Goal: Task Accomplishment & Management: Manage account settings

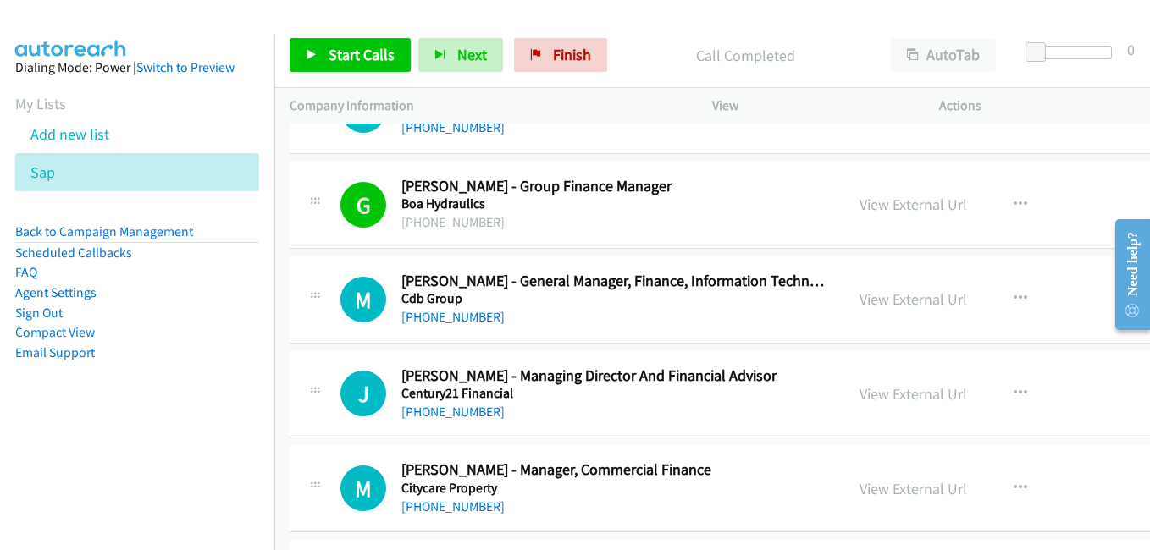
scroll to position [22520, 0]
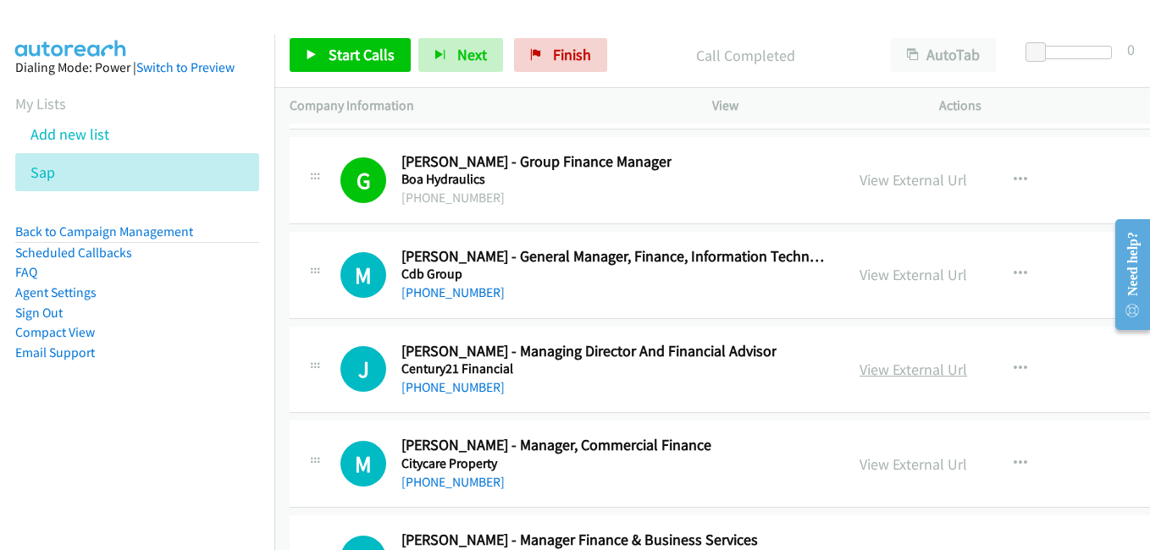
click at [879, 370] on link "View External Url" at bounding box center [913, 369] width 108 height 19
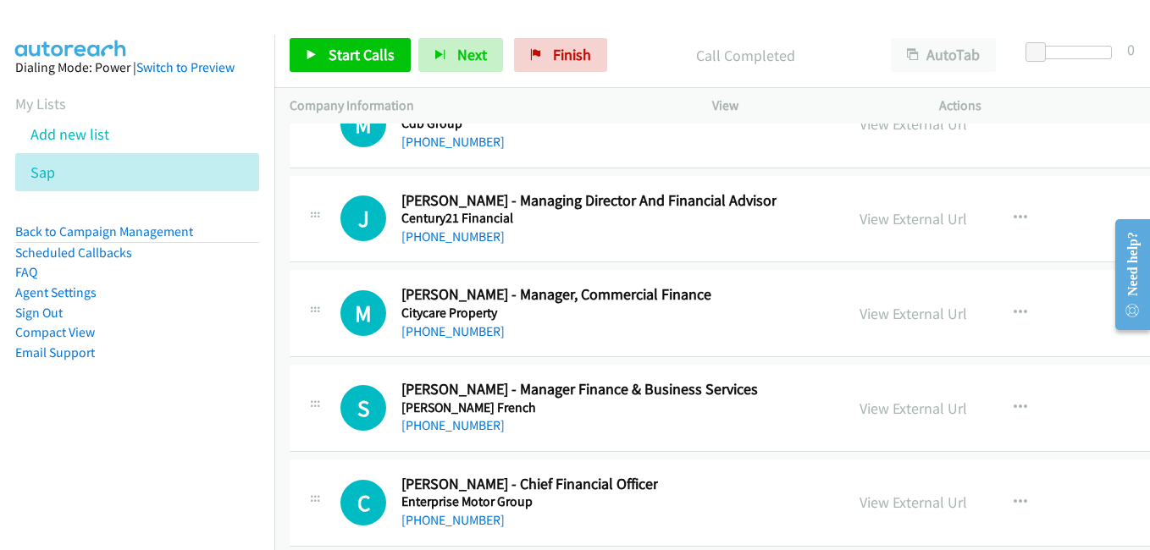
scroll to position [22689, 0]
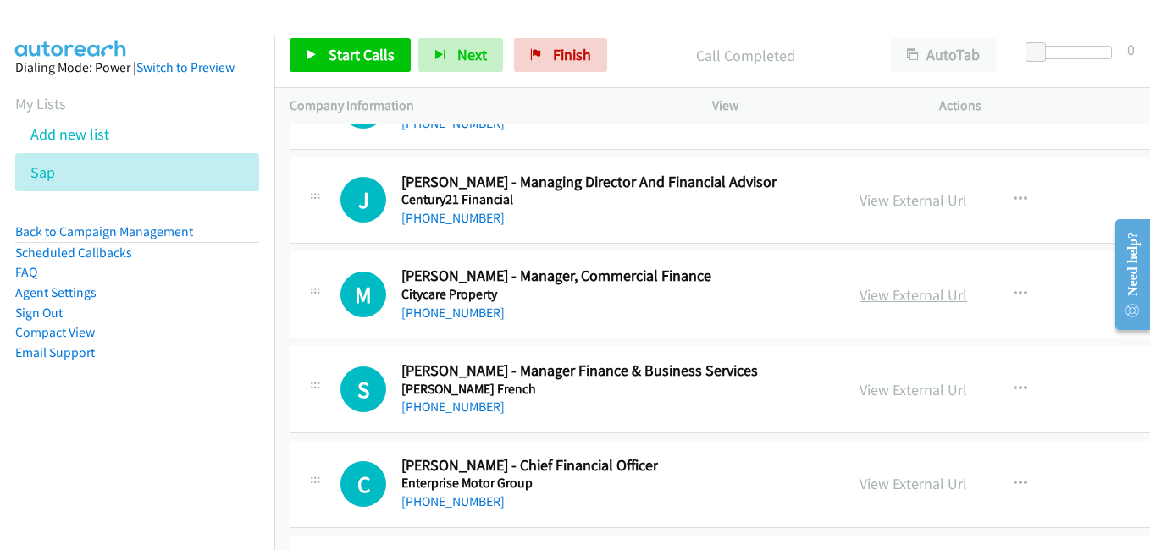
click at [883, 291] on link "View External Url" at bounding box center [913, 294] width 108 height 19
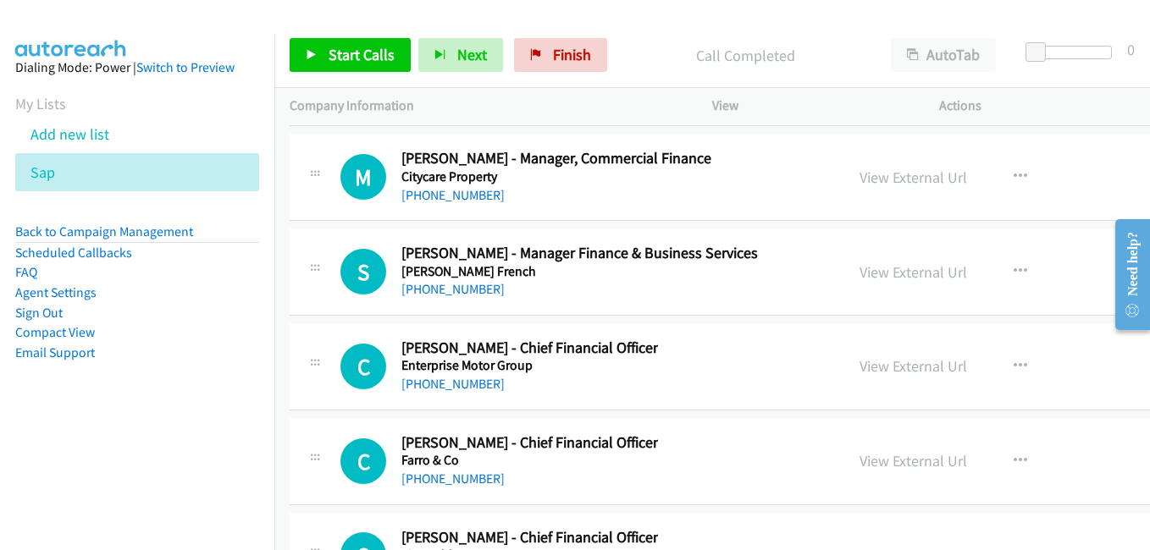
scroll to position [22858, 0]
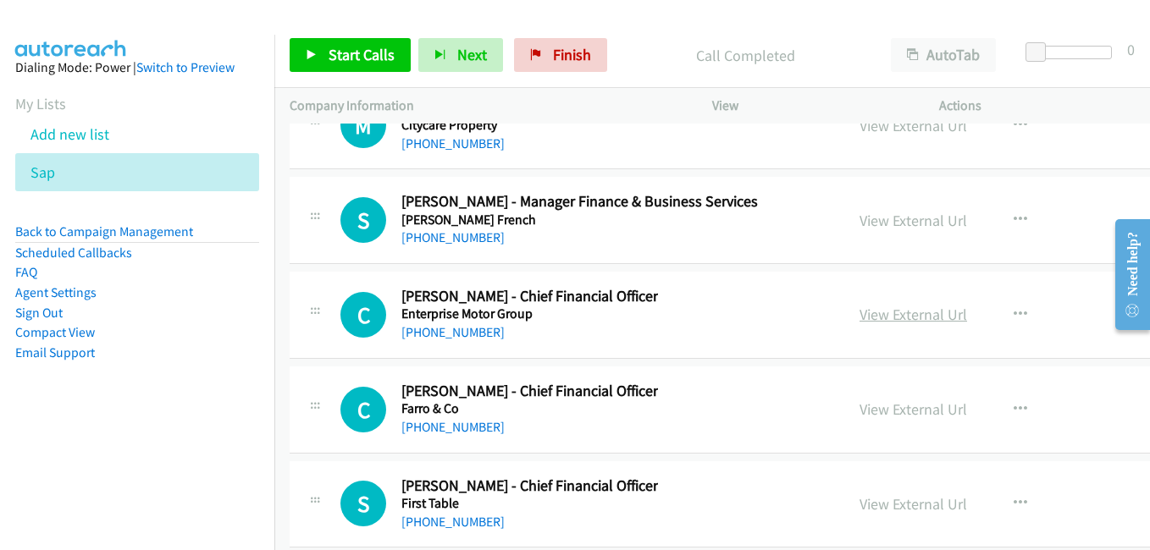
click at [902, 315] on link "View External Url" at bounding box center [913, 314] width 108 height 19
click at [880, 404] on link "View External Url" at bounding box center [913, 409] width 108 height 19
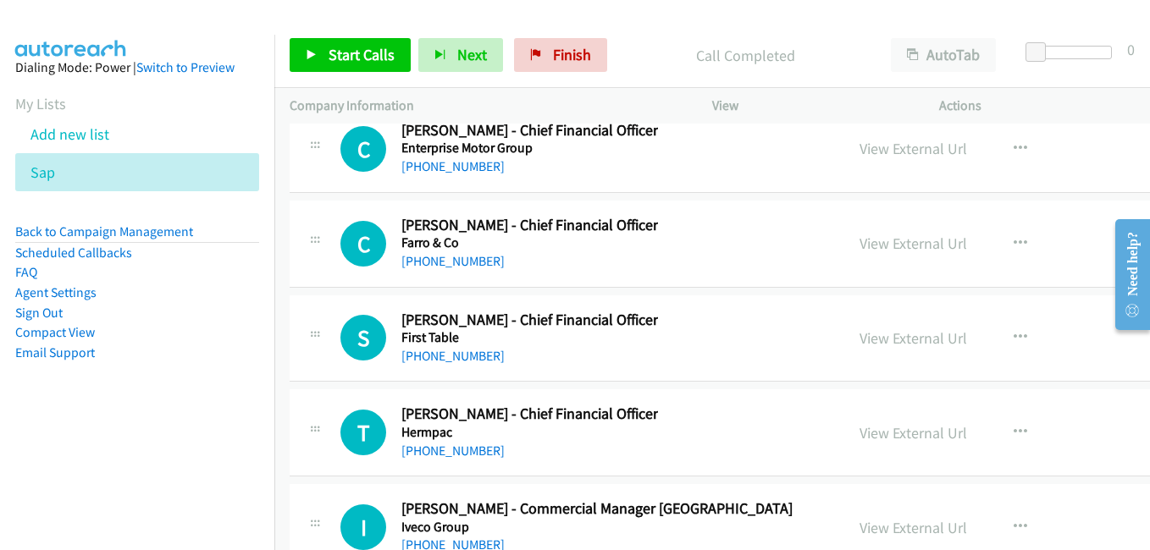
scroll to position [23028, 0]
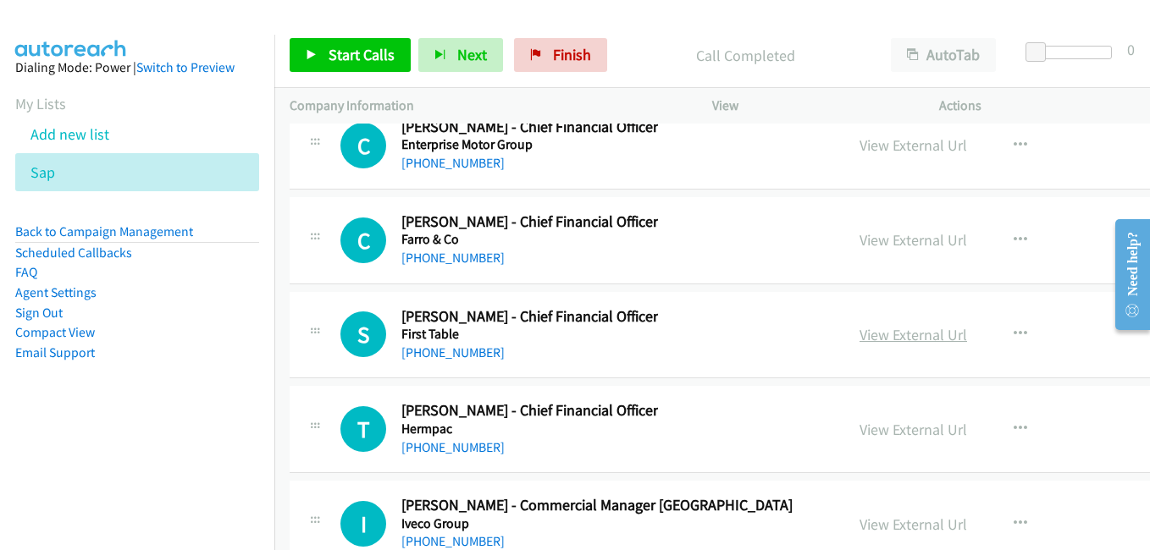
click at [867, 330] on link "View External Url" at bounding box center [913, 334] width 108 height 19
click at [859, 431] on link "View External Url" at bounding box center [913, 429] width 108 height 19
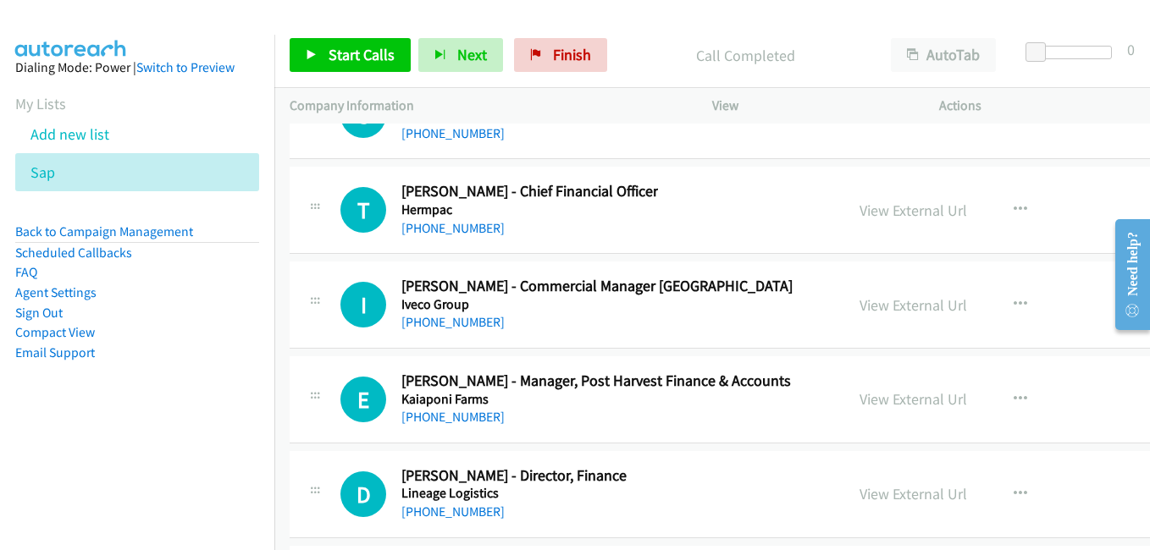
scroll to position [23282, 0]
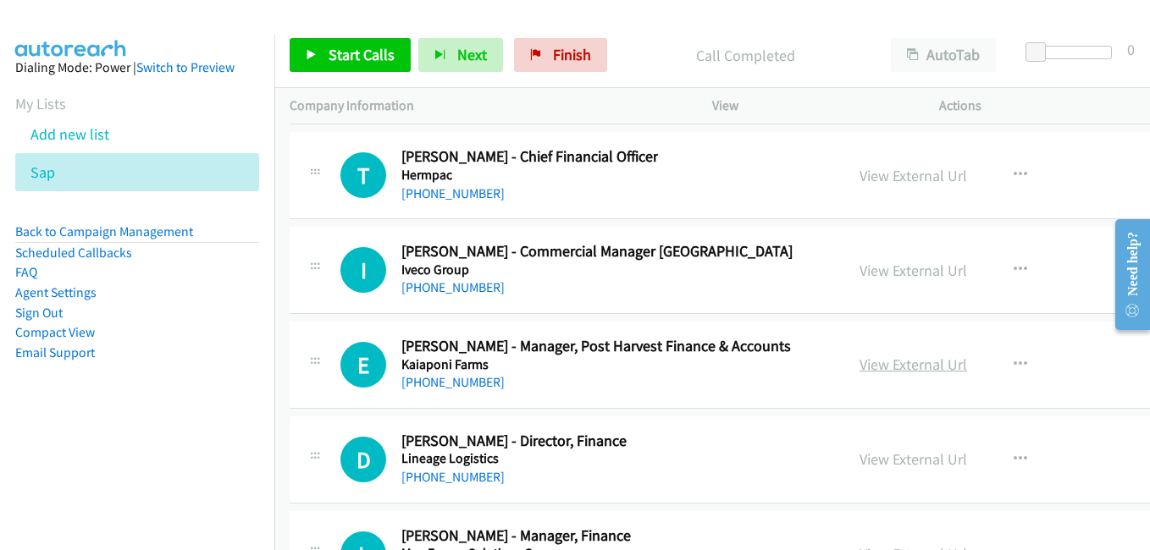
click at [899, 368] on link "View External Url" at bounding box center [913, 364] width 108 height 19
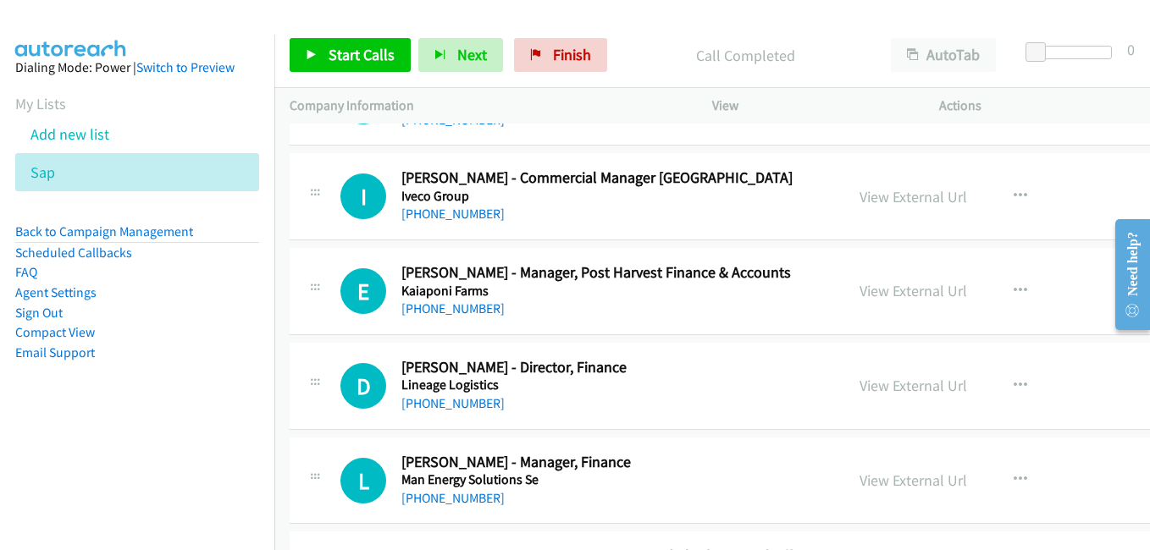
scroll to position [23451, 0]
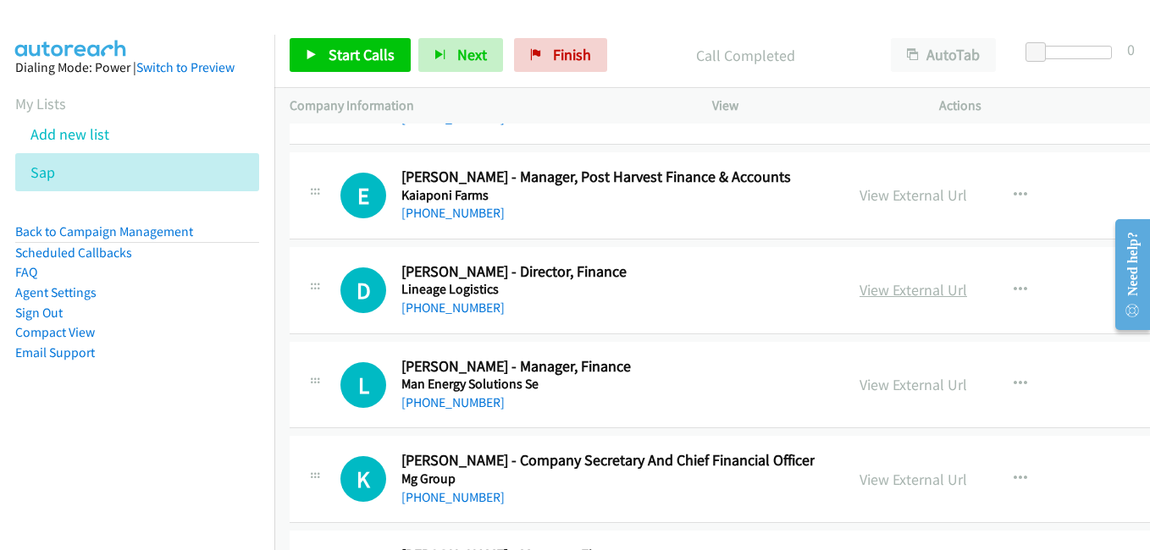
click at [859, 295] on link "View External Url" at bounding box center [913, 289] width 108 height 19
click at [872, 391] on link "View External Url" at bounding box center [913, 384] width 108 height 19
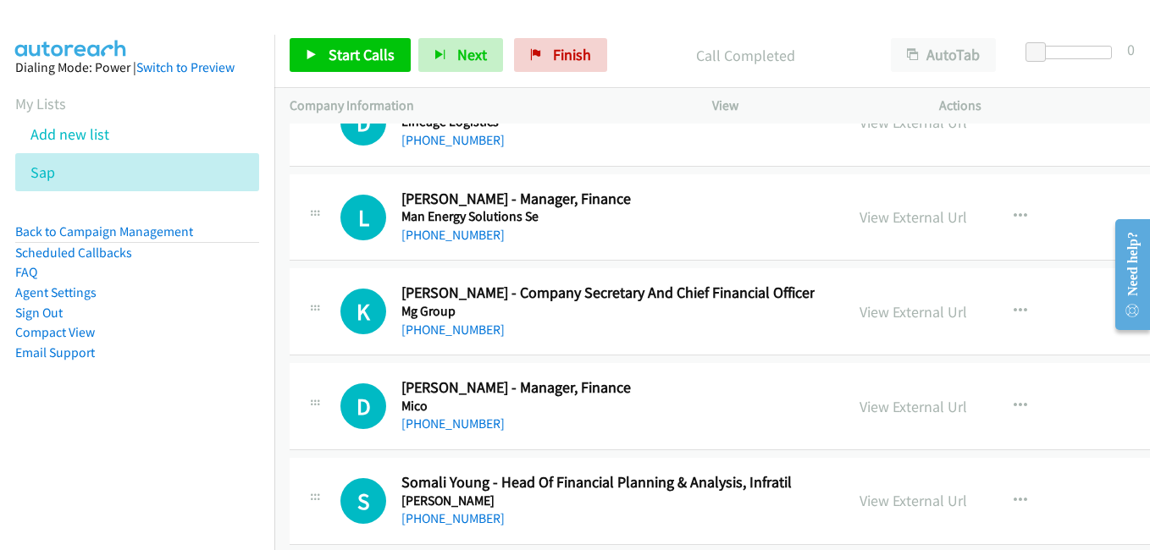
scroll to position [23620, 0]
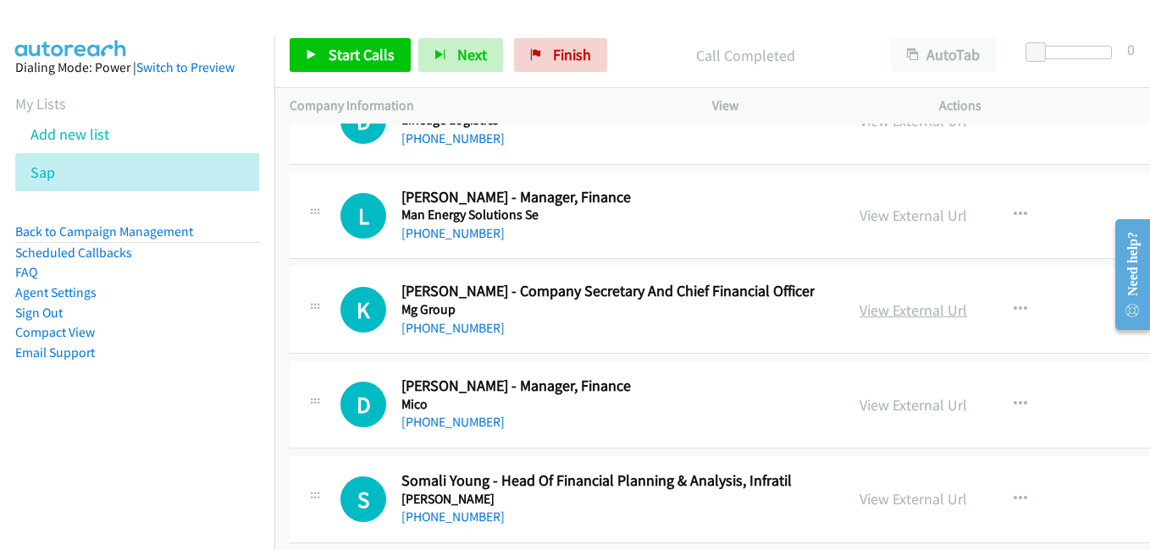
click at [877, 306] on link "View External Url" at bounding box center [913, 310] width 108 height 19
click at [885, 412] on link "View External Url" at bounding box center [913, 404] width 108 height 19
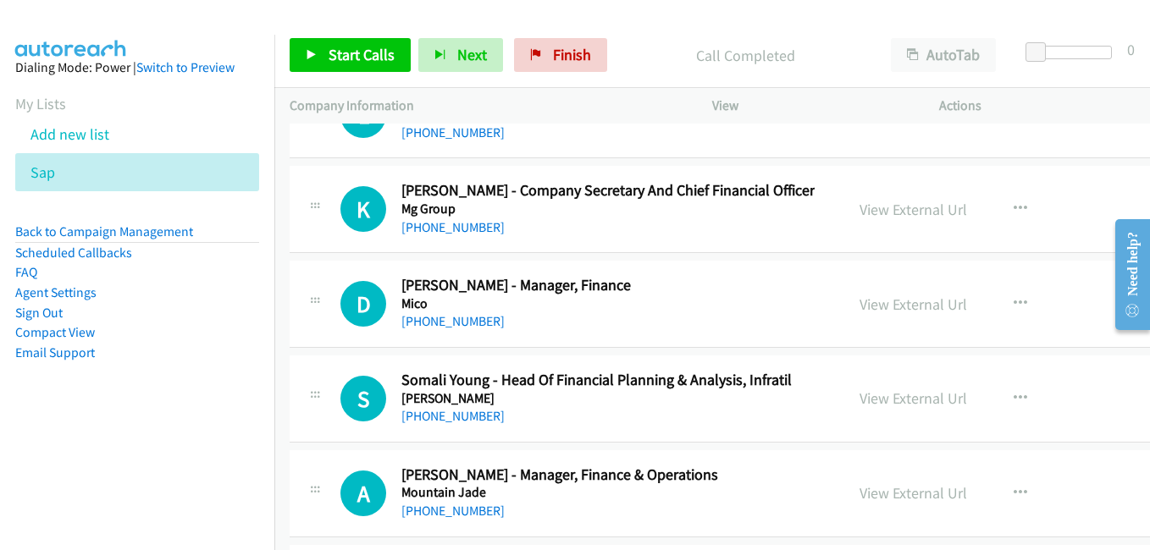
scroll to position [23790, 0]
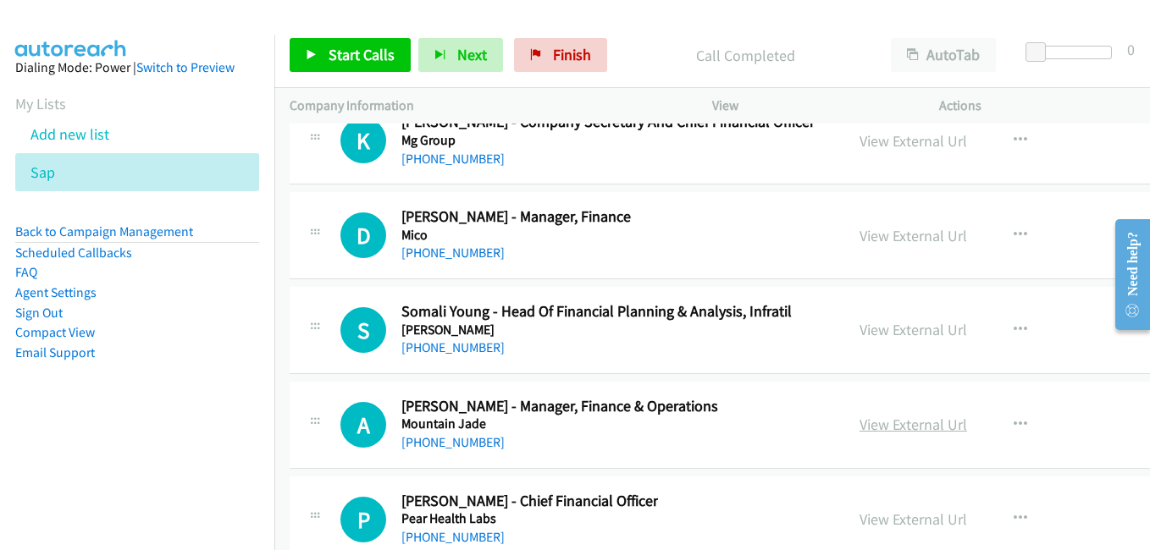
click at [877, 430] on link "View External Url" at bounding box center [913, 424] width 108 height 19
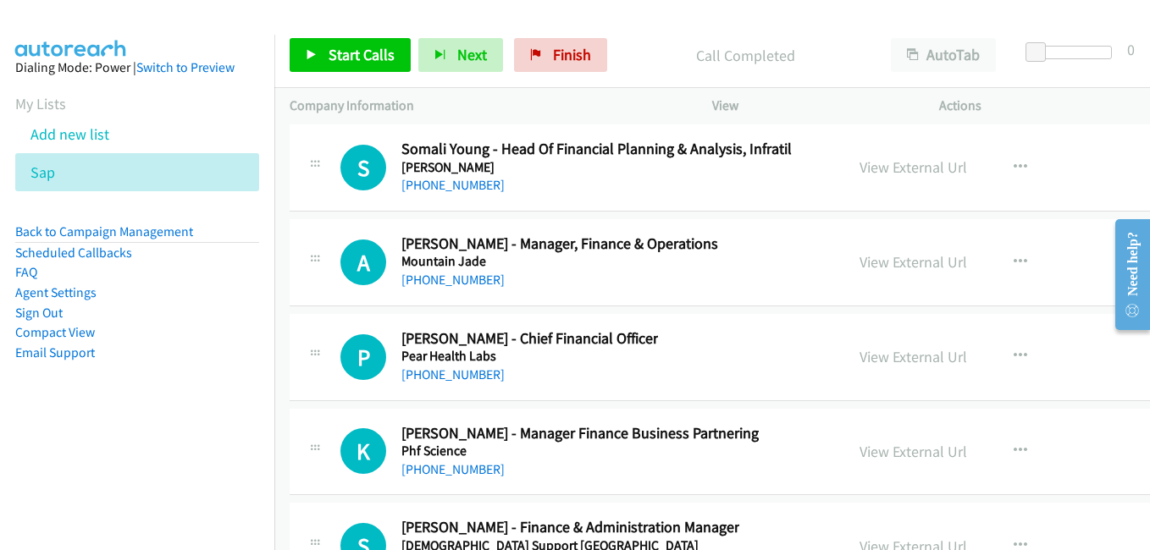
scroll to position [23959, 0]
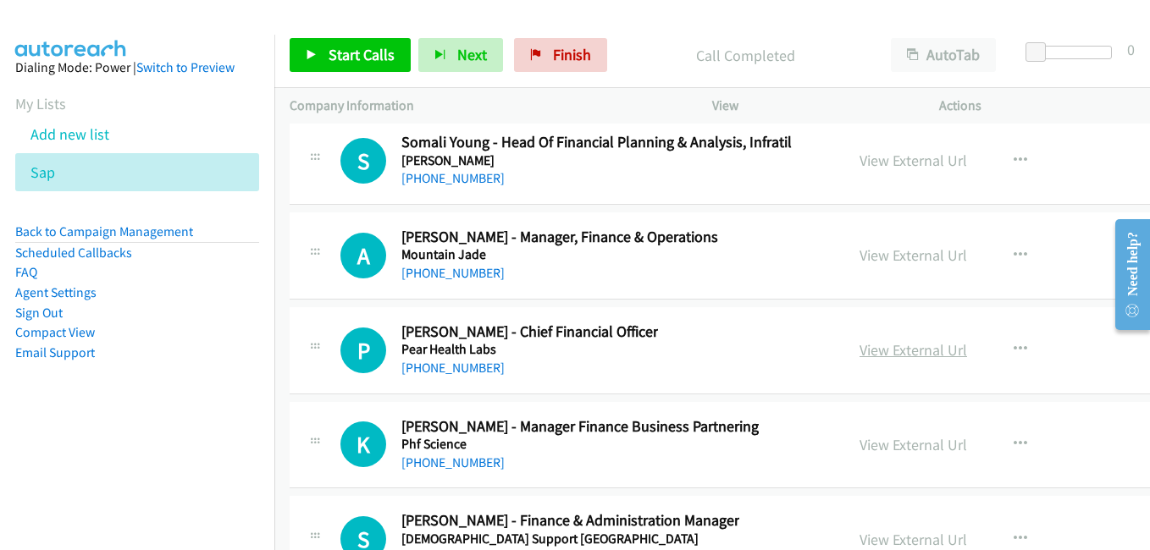
click at [870, 350] on link "View External Url" at bounding box center [913, 349] width 108 height 19
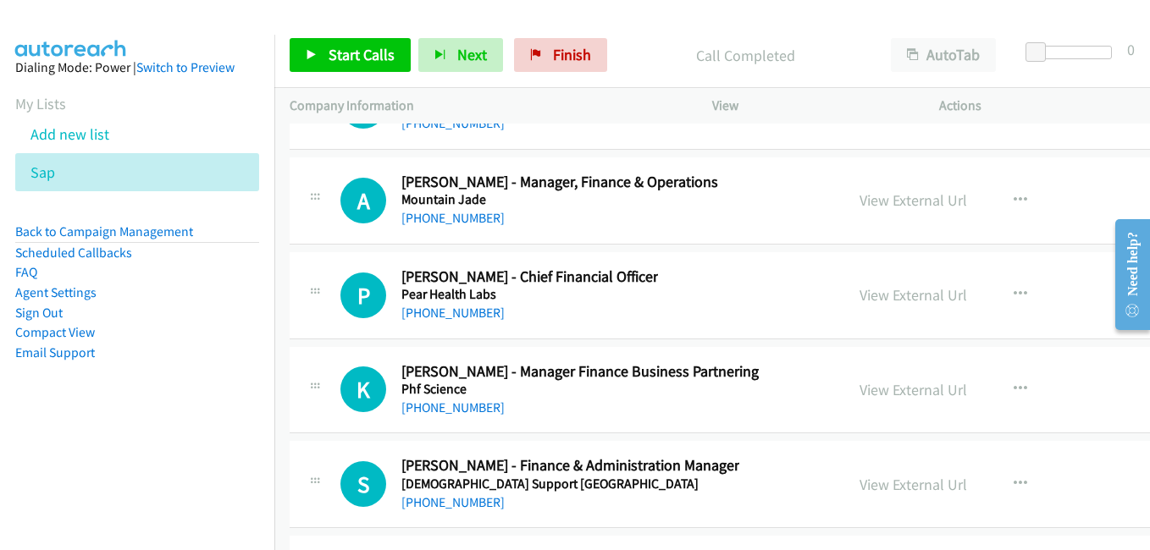
scroll to position [24044, 0]
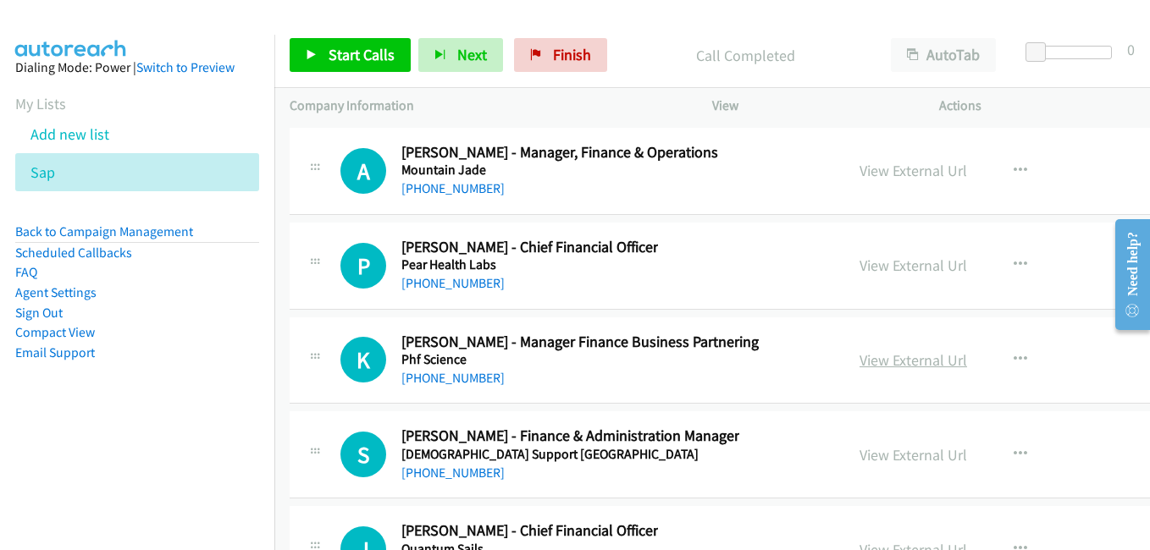
click at [872, 360] on link "View External Url" at bounding box center [913, 359] width 108 height 19
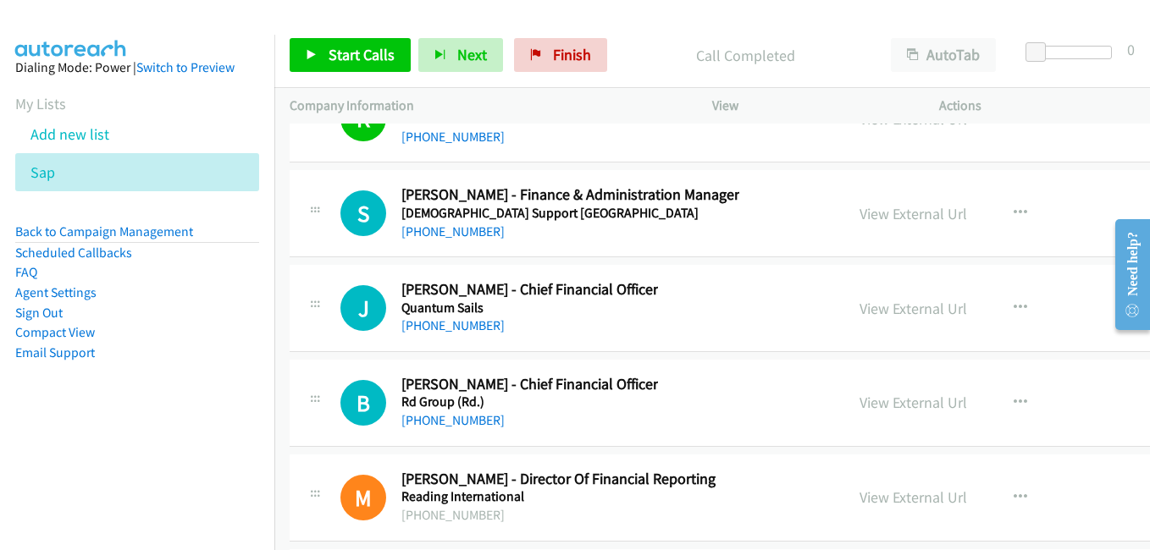
scroll to position [24298, 0]
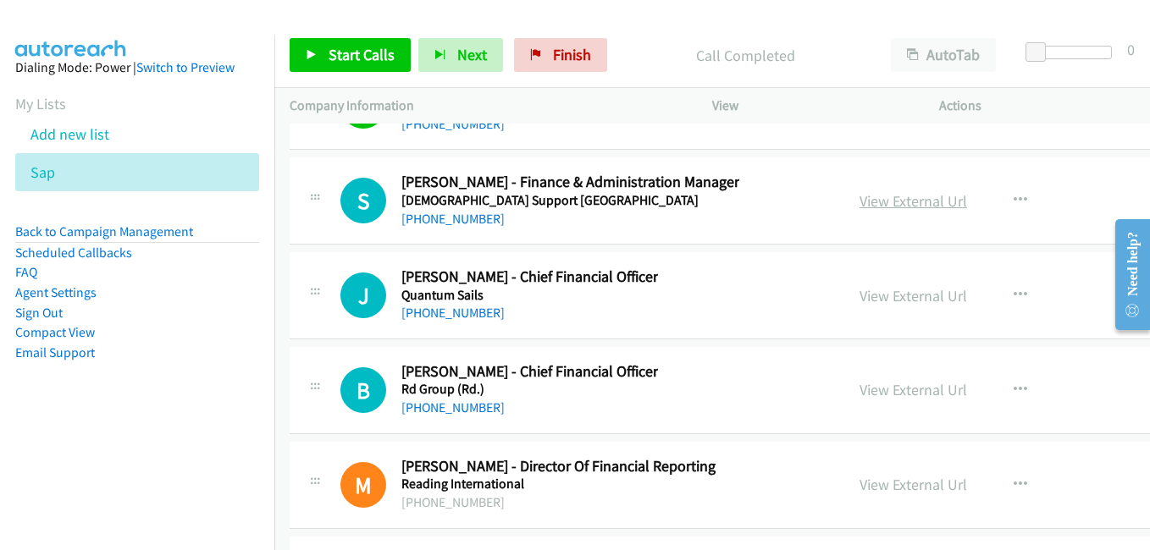
drag, startPoint x: 878, startPoint y: 196, endPoint x: 848, endPoint y: 196, distance: 29.6
click at [878, 196] on link "View External Url" at bounding box center [913, 200] width 108 height 19
click at [859, 295] on link "View External Url" at bounding box center [913, 295] width 108 height 19
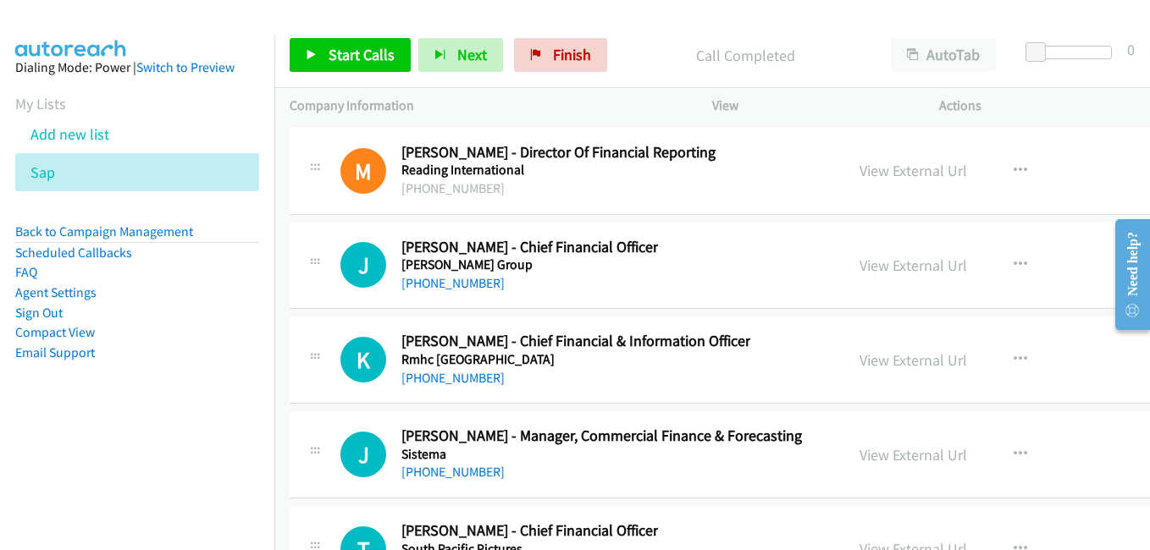
scroll to position [24636, 0]
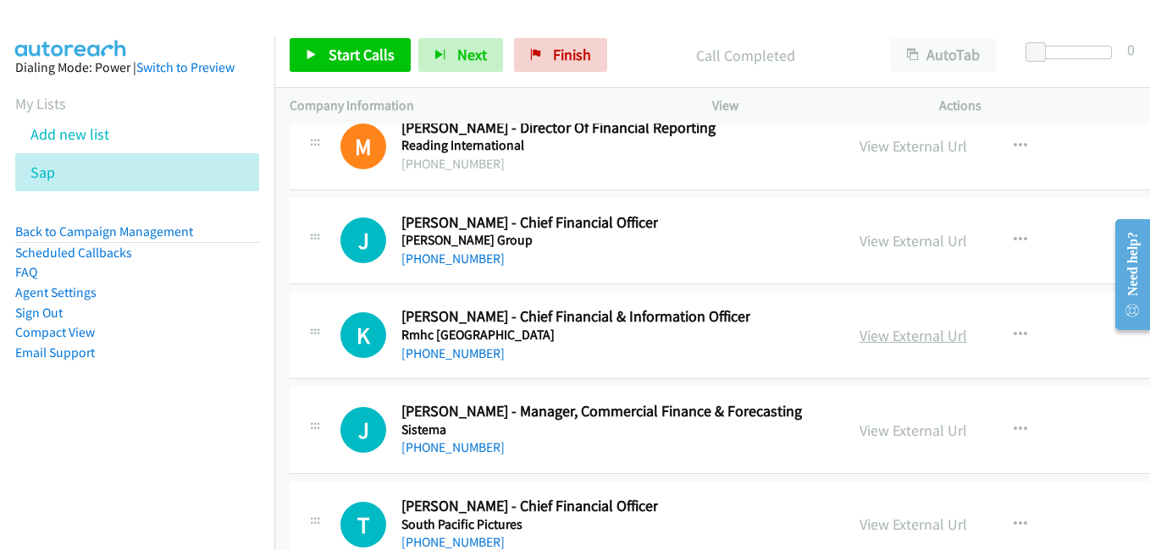
click at [888, 336] on link "View External Url" at bounding box center [913, 335] width 108 height 19
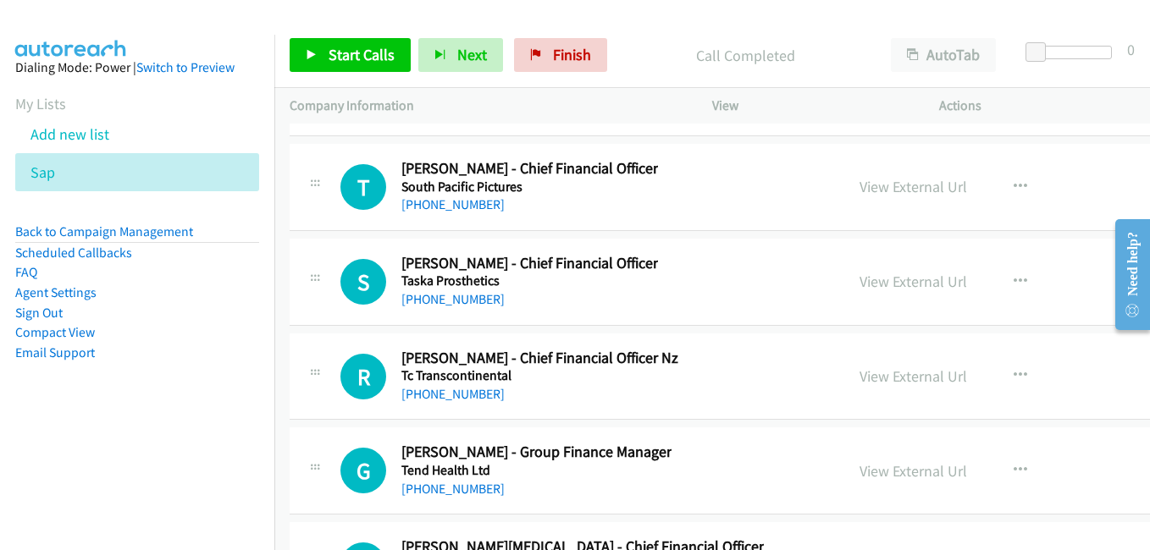
scroll to position [25060, 0]
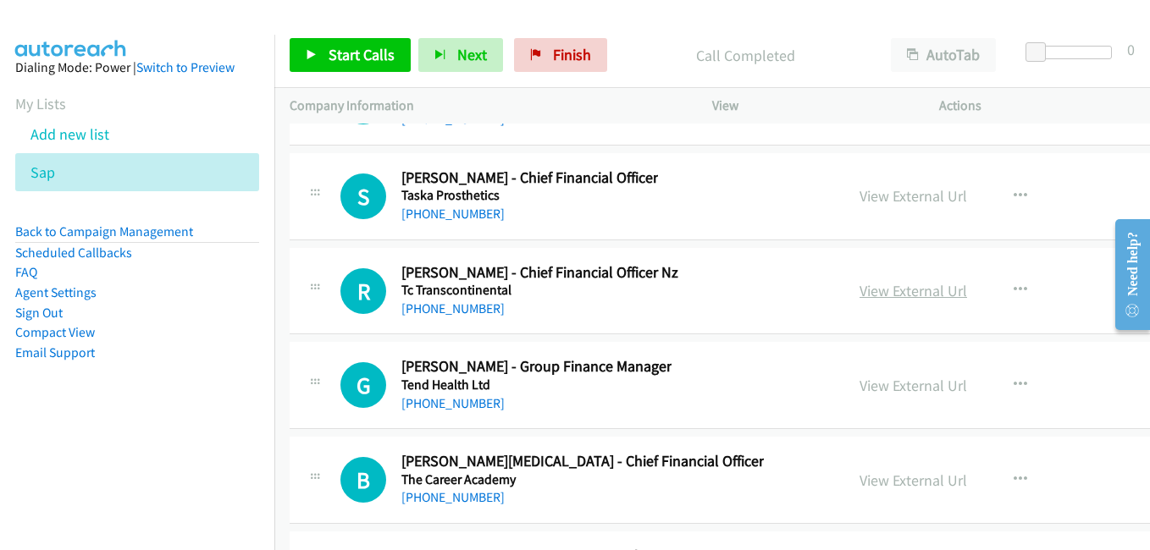
click at [897, 288] on link "View External Url" at bounding box center [913, 290] width 108 height 19
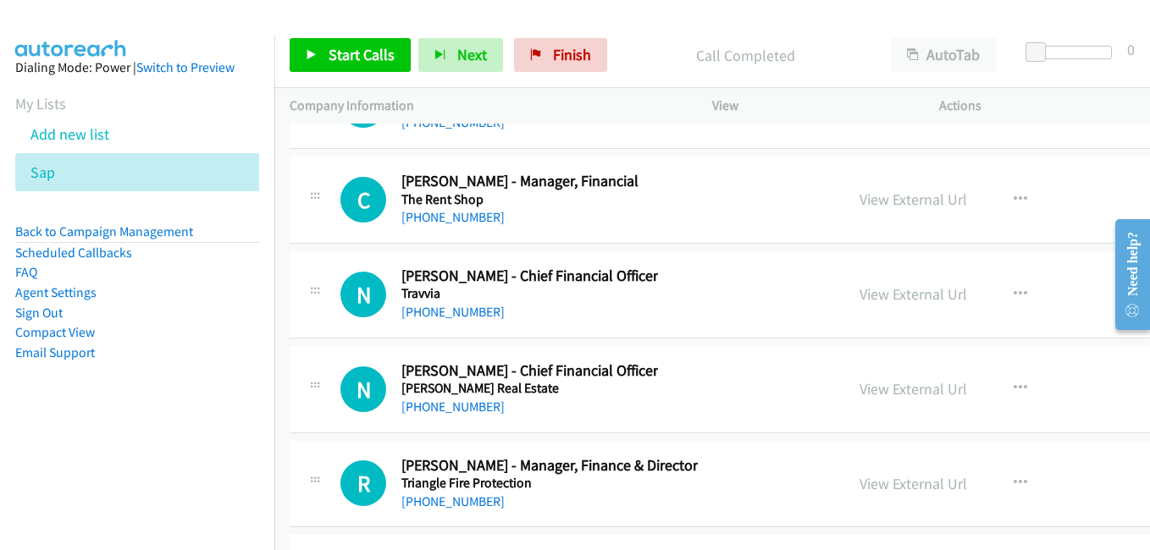
scroll to position [25483, 0]
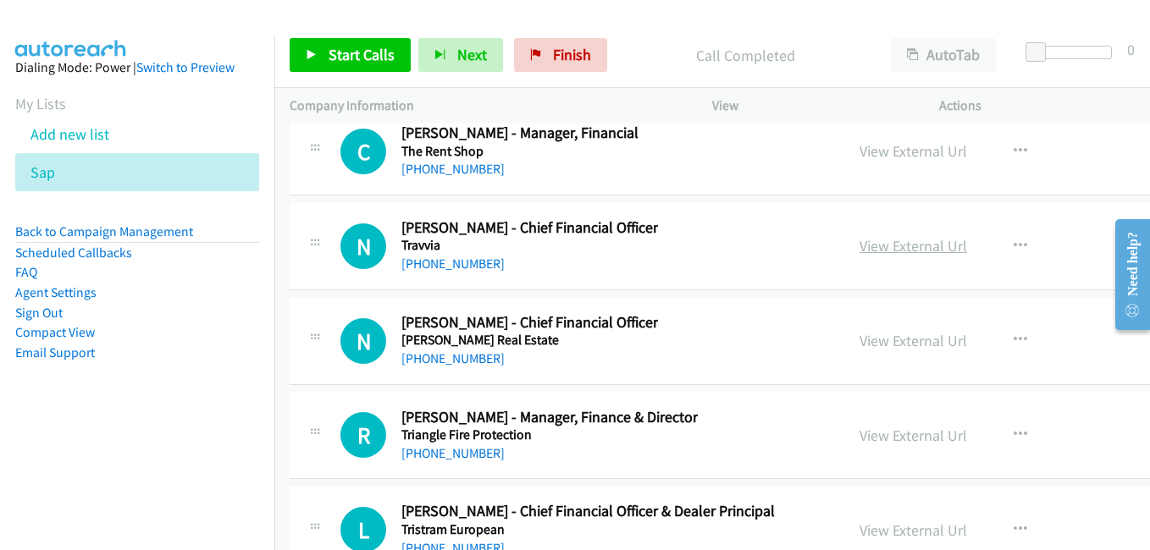
click at [859, 255] on link "View External Url" at bounding box center [913, 245] width 108 height 19
click at [870, 349] on link "View External Url" at bounding box center [913, 340] width 108 height 19
click at [890, 444] on link "View External Url" at bounding box center [913, 435] width 108 height 19
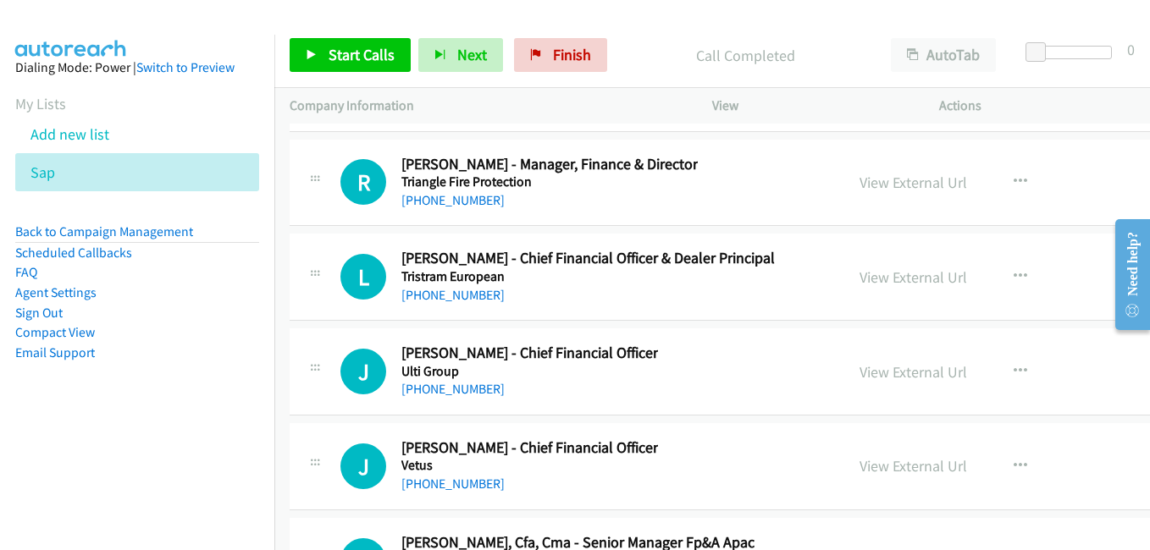
scroll to position [25737, 0]
click at [907, 285] on link "View External Url" at bounding box center [913, 276] width 108 height 19
click at [859, 375] on link "View External Url" at bounding box center [913, 371] width 108 height 19
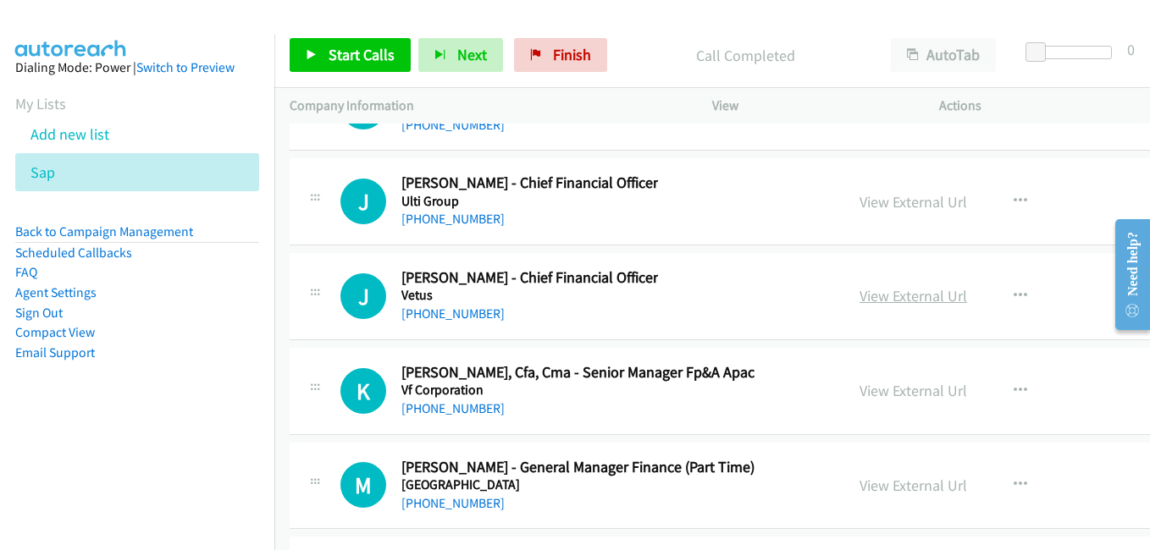
scroll to position [25991, 0]
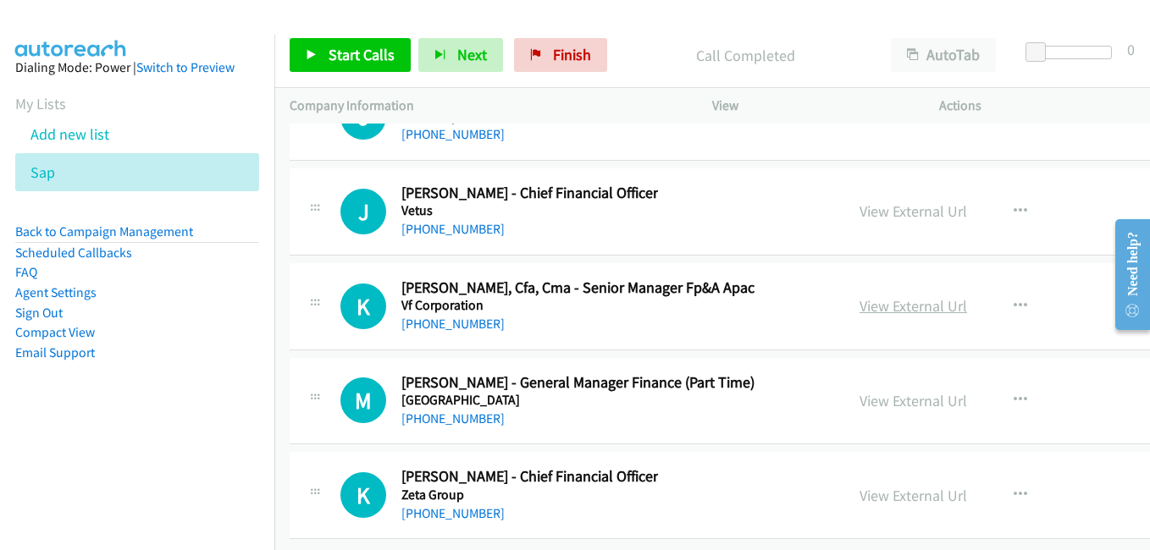
click at [884, 299] on link "View External Url" at bounding box center [913, 305] width 108 height 19
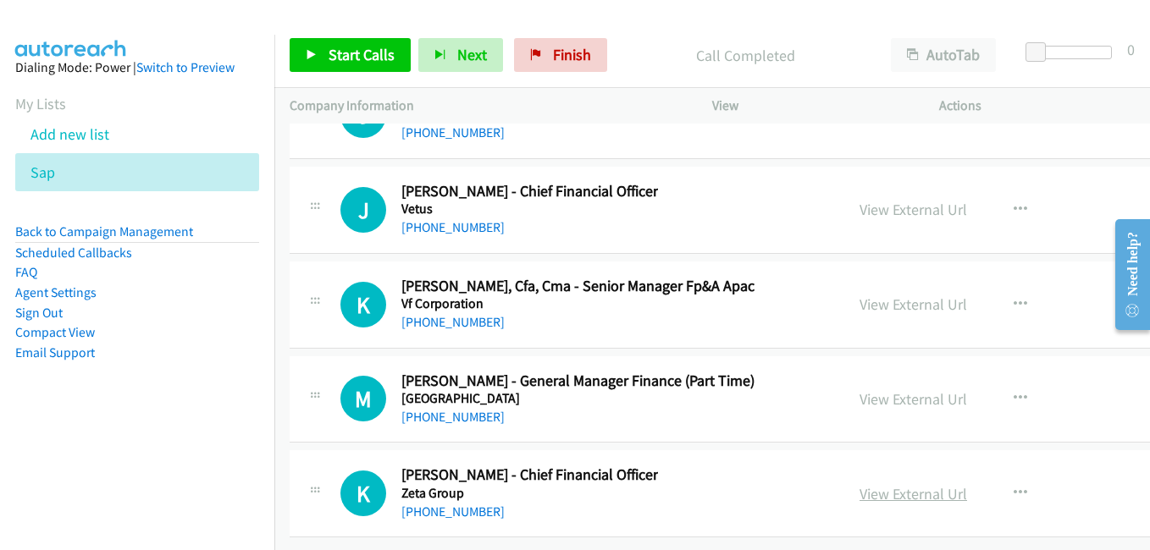
click at [886, 484] on link "View External Url" at bounding box center [913, 493] width 108 height 19
click at [75, 134] on link "Add new list" at bounding box center [69, 133] width 79 height 19
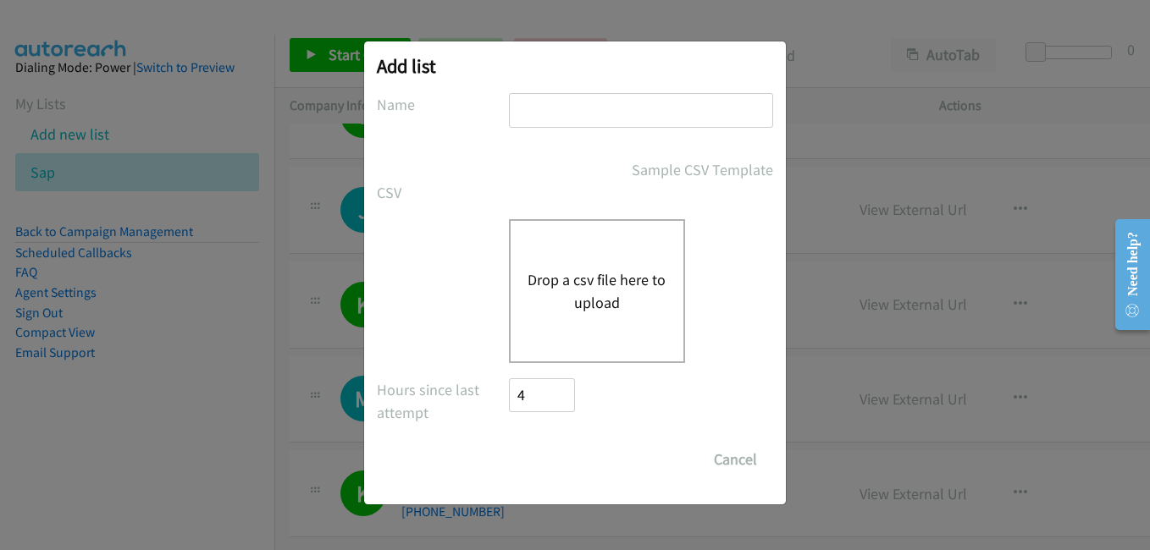
click at [607, 124] on input "text" at bounding box center [641, 110] width 264 height 35
type input "sap2"
click at [560, 269] on button "Drop a csv file here to upload" at bounding box center [596, 291] width 139 height 46
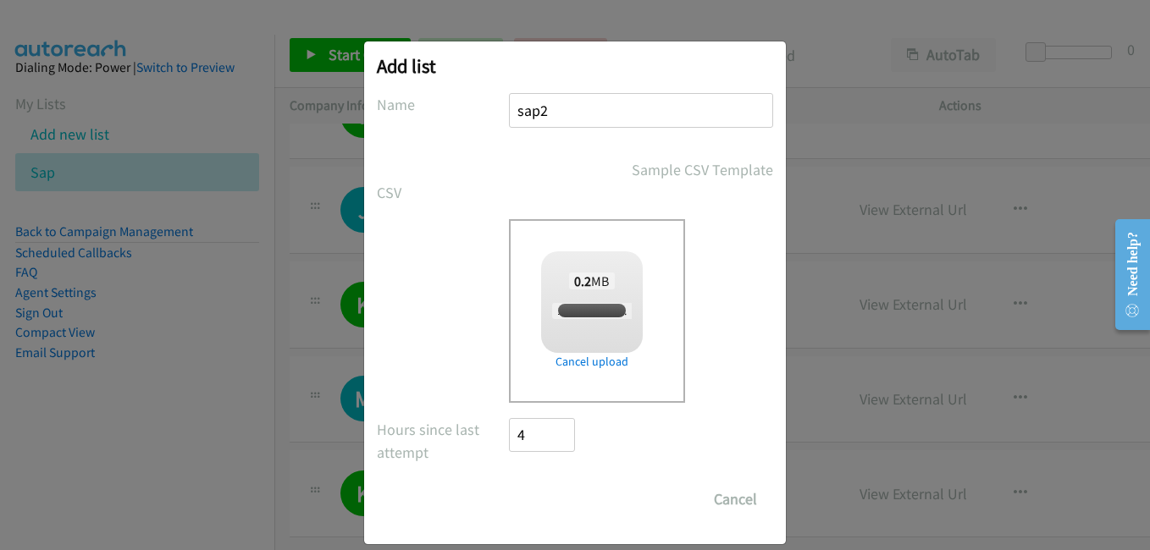
checkbox input "true"
click at [541, 503] on input "Save List" at bounding box center [553, 500] width 89 height 34
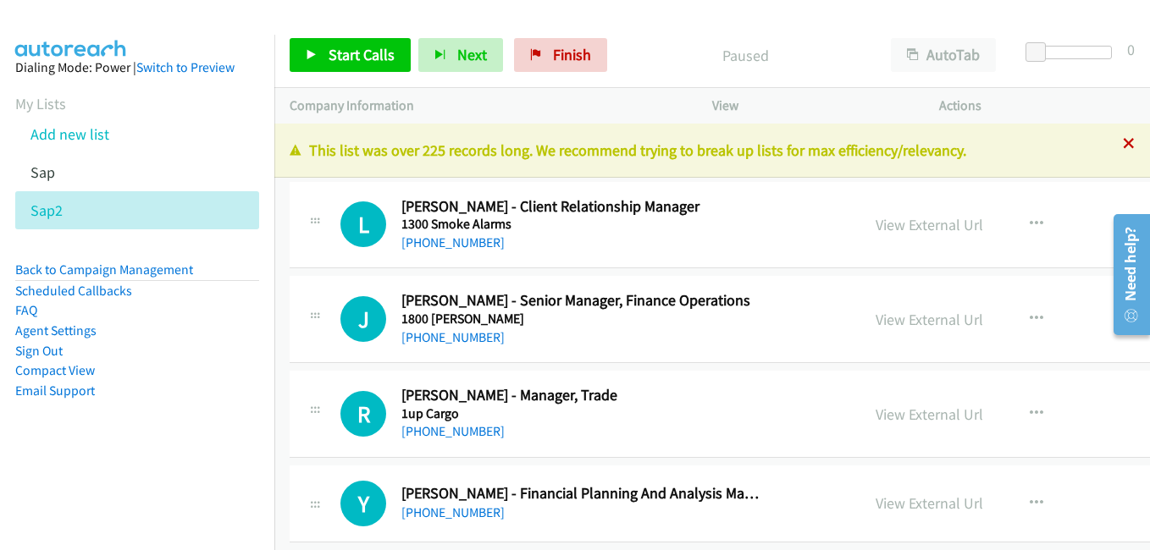
click at [1123, 143] on icon at bounding box center [1129, 145] width 12 height 12
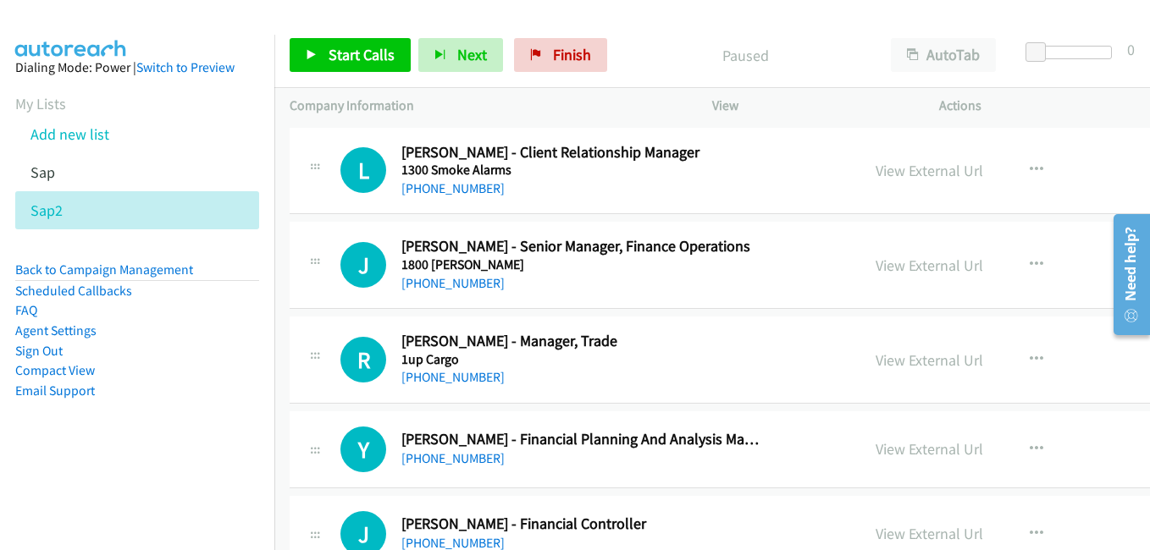
drag, startPoint x: 881, startPoint y: 270, endPoint x: 665, endPoint y: 189, distance: 230.7
click at [881, 270] on link "View External Url" at bounding box center [929, 265] width 108 height 19
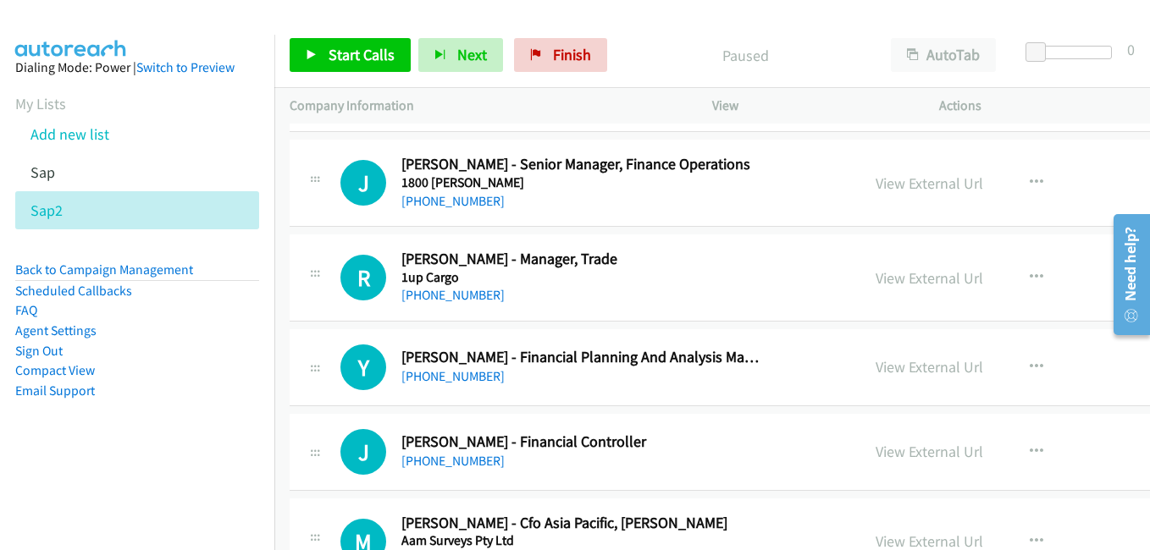
scroll to position [169, 0]
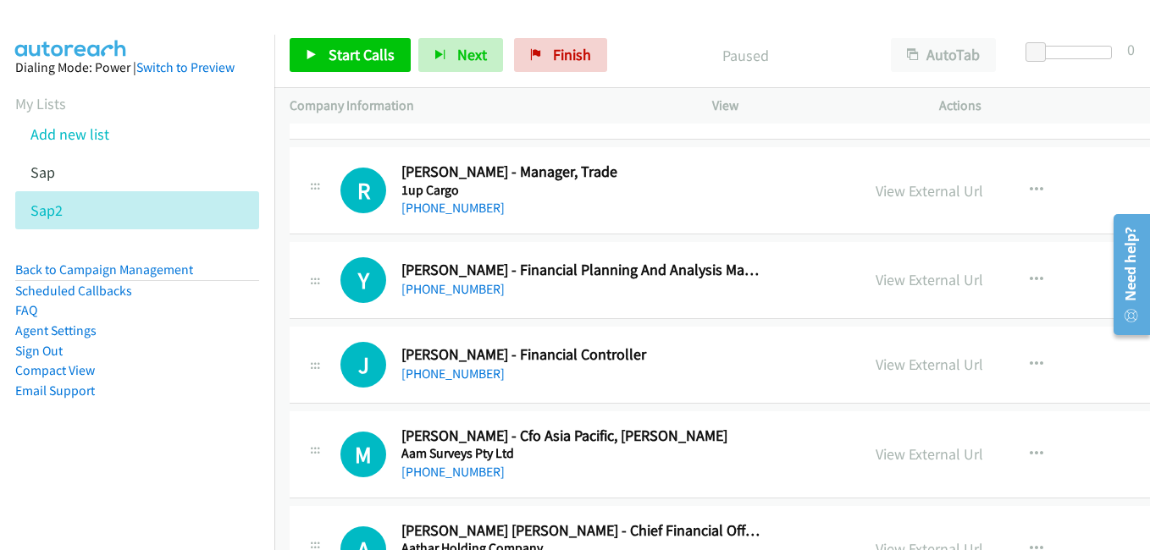
drag, startPoint x: 902, startPoint y: 282, endPoint x: 836, endPoint y: 278, distance: 66.2
click at [902, 282] on link "View External Url" at bounding box center [929, 279] width 108 height 19
click at [875, 364] on link "View External Url" at bounding box center [929, 364] width 108 height 19
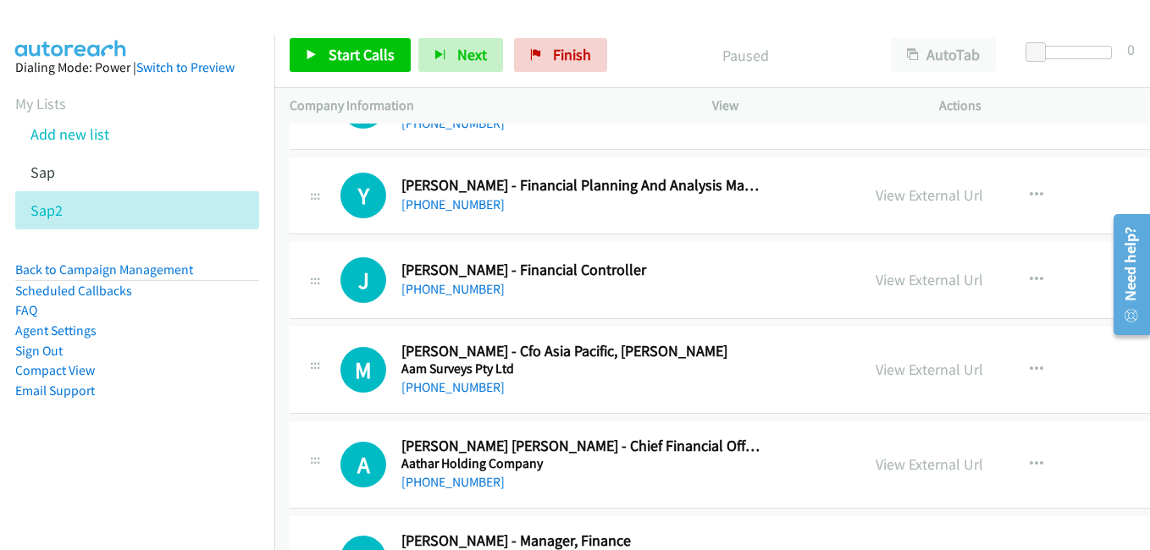
drag, startPoint x: 889, startPoint y: 378, endPoint x: 206, endPoint y: 14, distance: 774.5
click at [889, 378] on link "View External Url" at bounding box center [929, 369] width 108 height 19
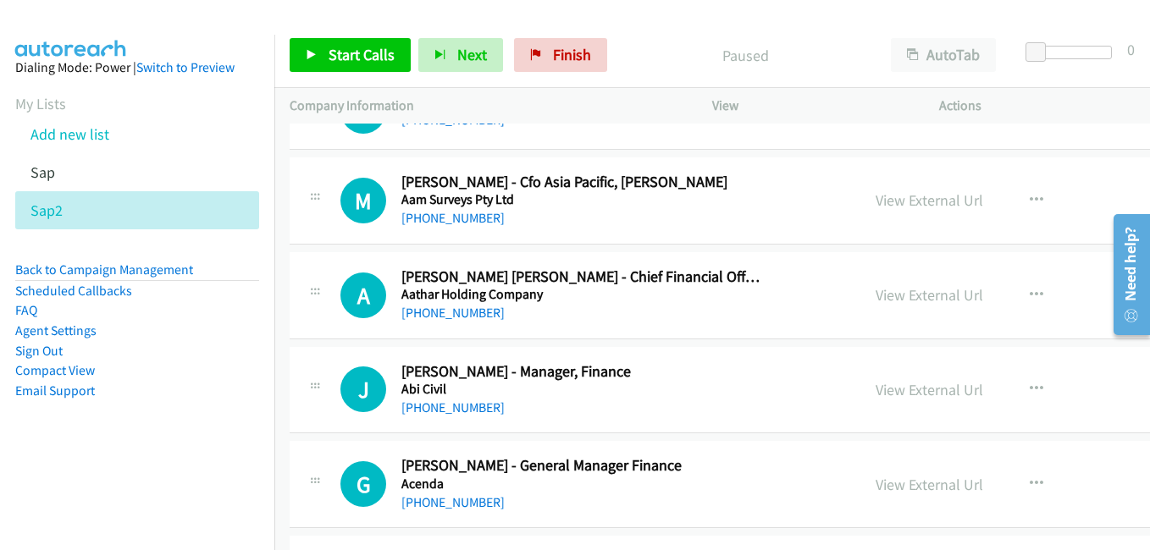
click at [877, 296] on link "View External Url" at bounding box center [929, 294] width 108 height 19
click at [902, 389] on link "View External Url" at bounding box center [929, 389] width 108 height 19
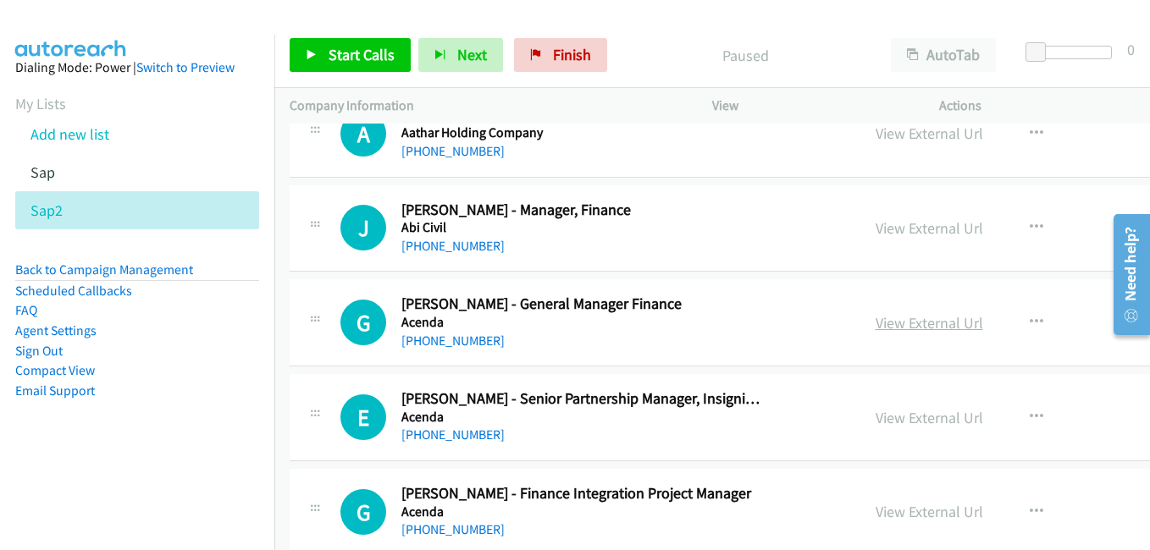
scroll to position [593, 0]
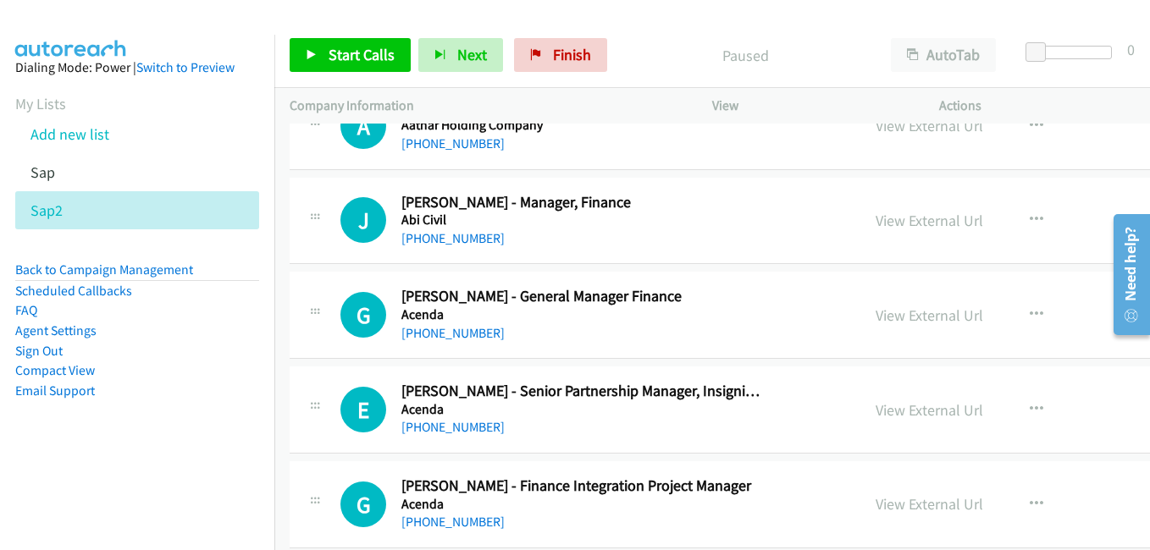
drag, startPoint x: 907, startPoint y: 313, endPoint x: 274, endPoint y: 16, distance: 698.8
click at [907, 313] on link "View External Url" at bounding box center [929, 315] width 108 height 19
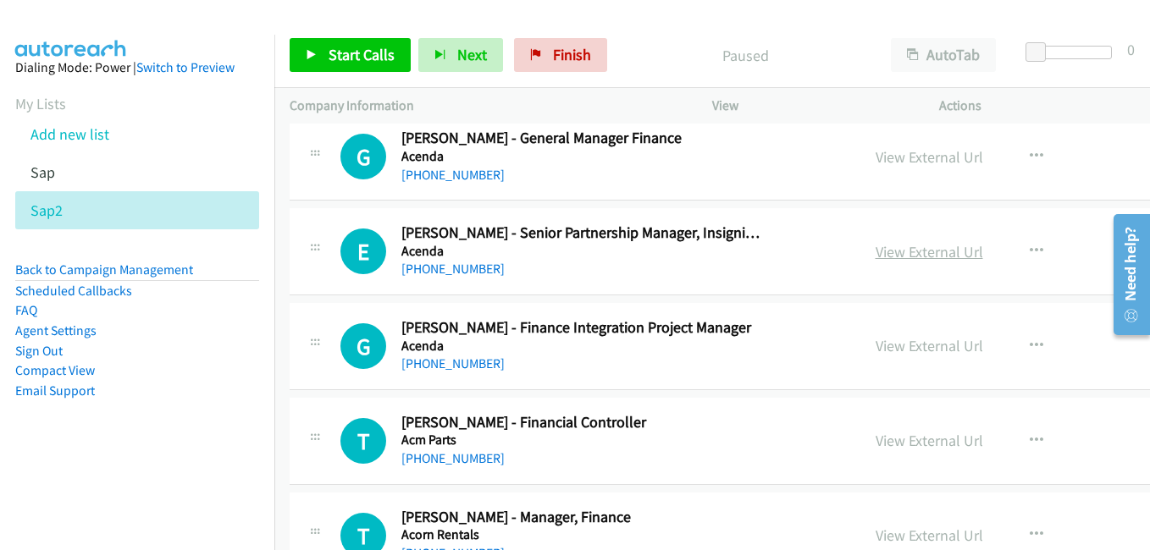
scroll to position [762, 0]
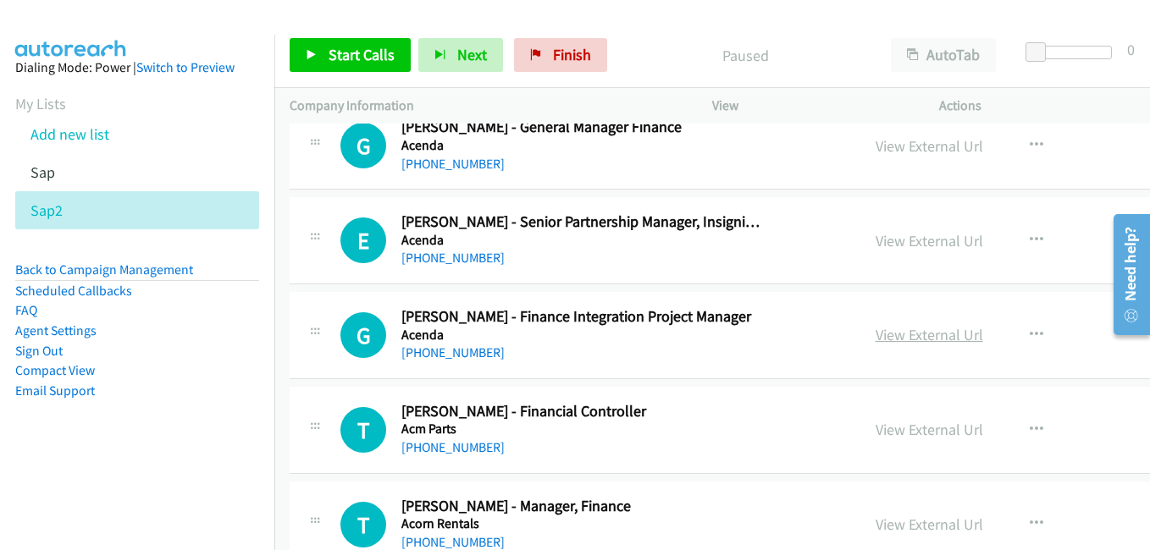
click at [913, 334] on link "View External Url" at bounding box center [929, 334] width 108 height 19
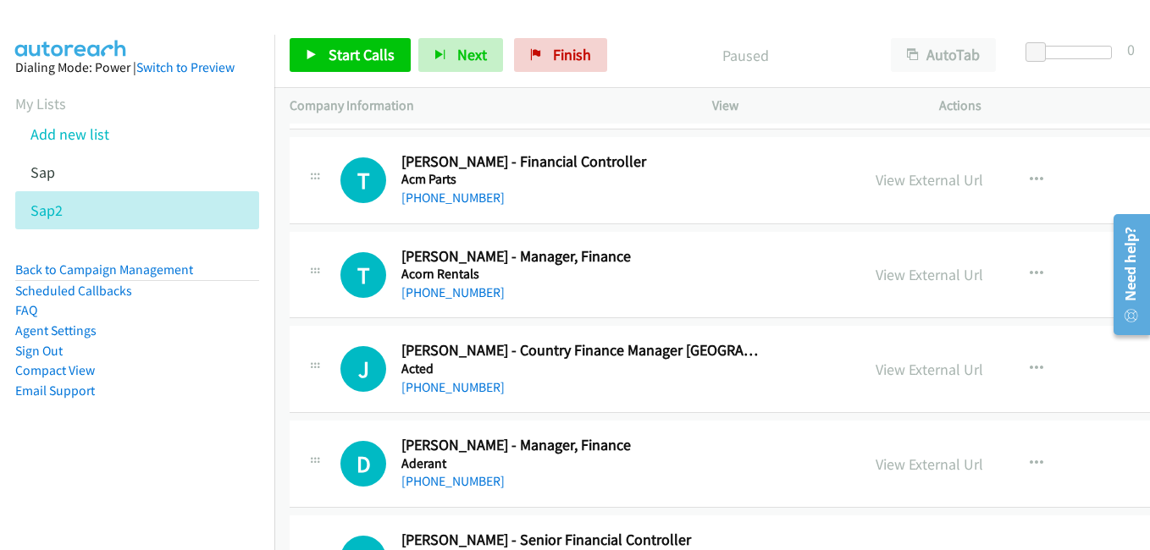
scroll to position [1016, 0]
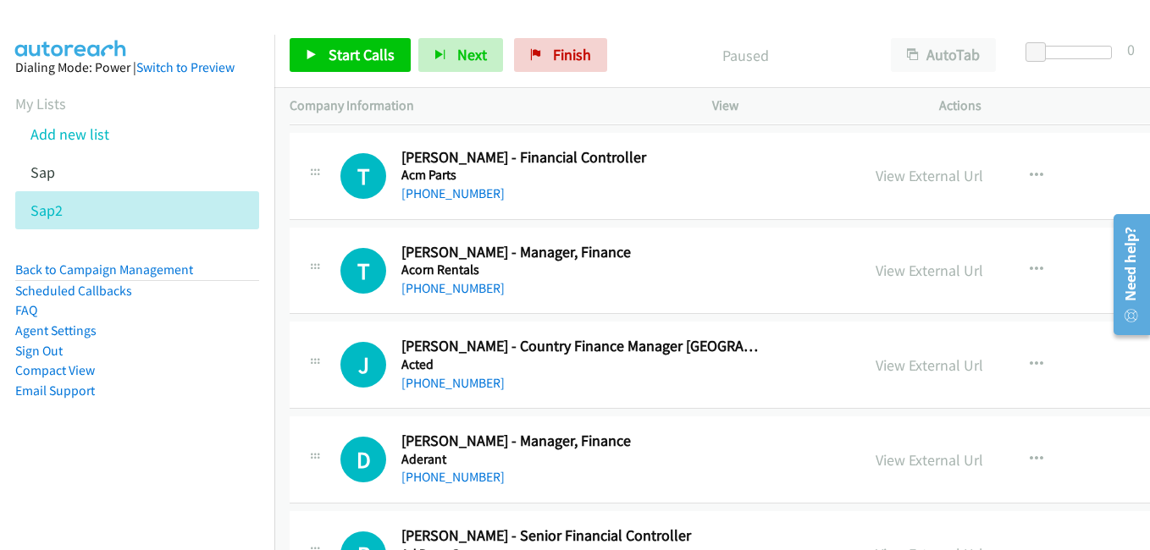
drag, startPoint x: 887, startPoint y: 273, endPoint x: 179, endPoint y: 16, distance: 753.9
click at [887, 273] on link "View External Url" at bounding box center [929, 270] width 108 height 19
drag, startPoint x: 919, startPoint y: 370, endPoint x: 307, endPoint y: 36, distance: 697.5
click at [919, 370] on link "View External Url" at bounding box center [929, 365] width 108 height 19
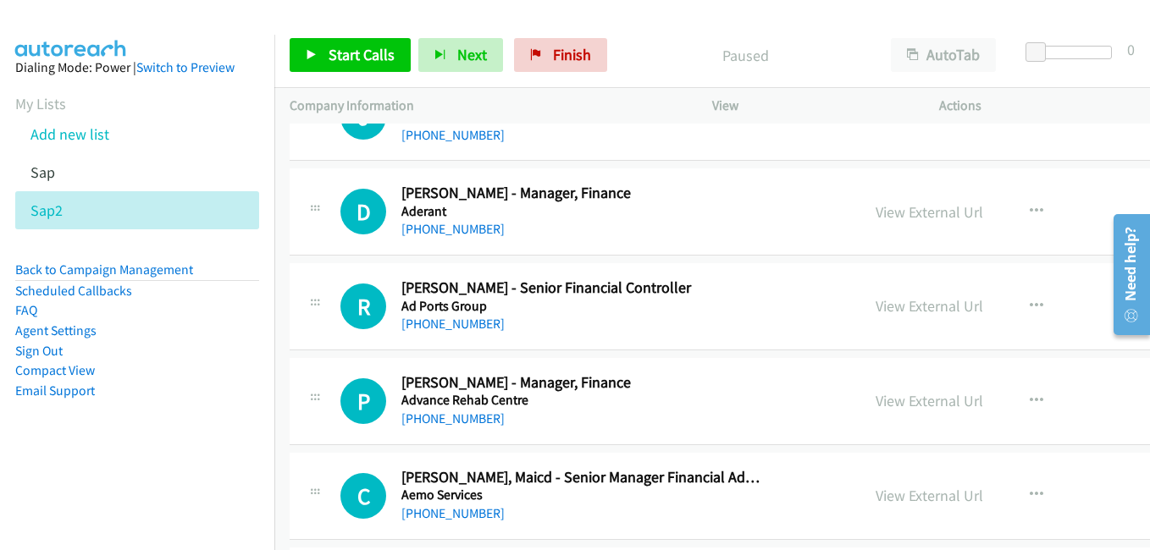
scroll to position [1270, 0]
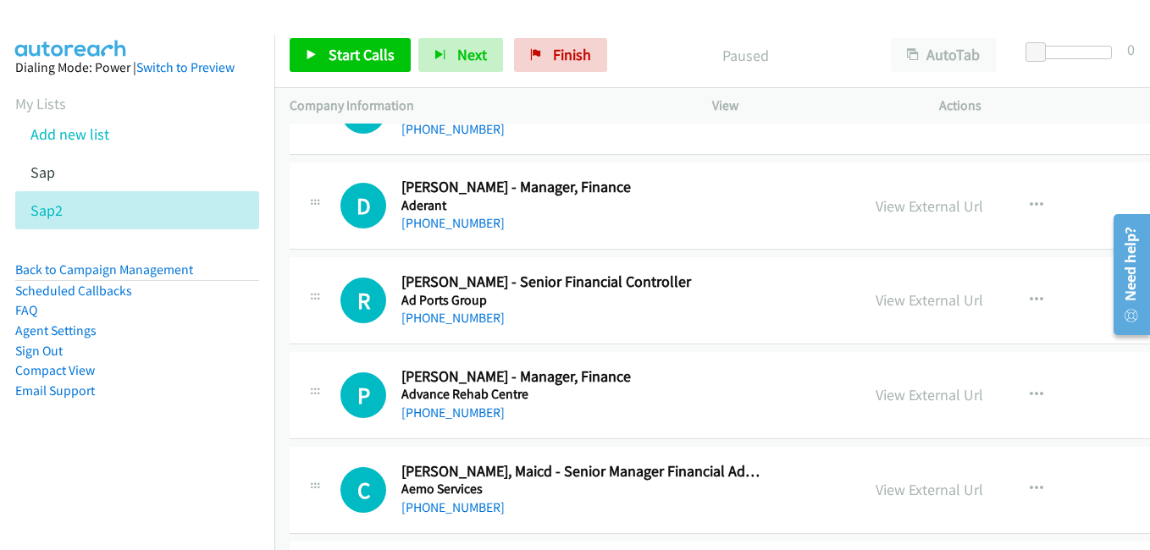
drag, startPoint x: 899, startPoint y: 301, endPoint x: 275, endPoint y: 14, distance: 686.8
click at [899, 301] on link "View External Url" at bounding box center [929, 299] width 108 height 19
drag, startPoint x: 928, startPoint y: 400, endPoint x: 641, endPoint y: 251, distance: 323.8
click at [928, 400] on link "View External Url" at bounding box center [929, 394] width 108 height 19
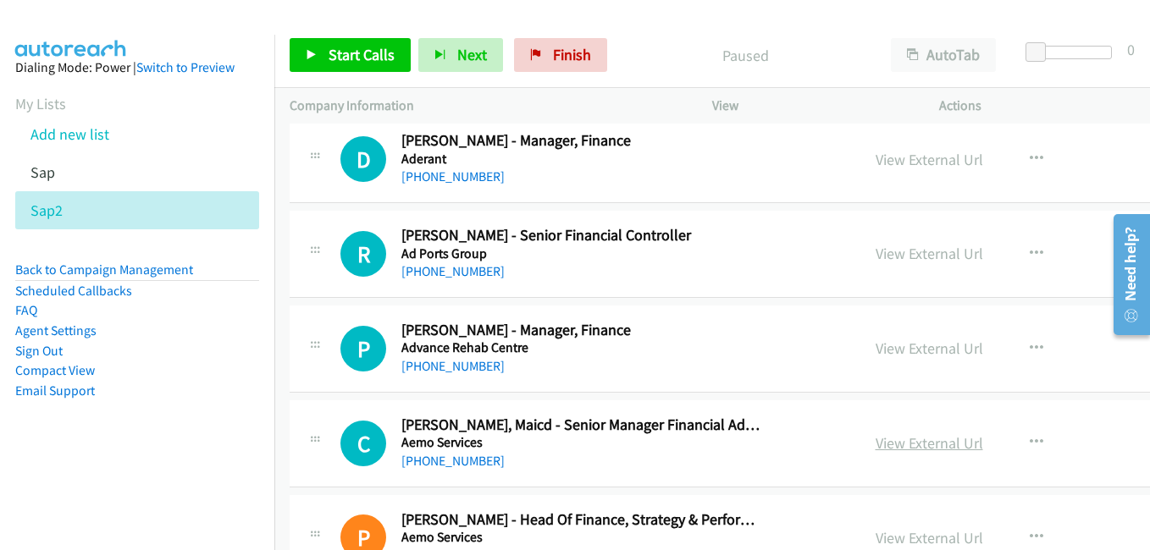
scroll to position [1355, 0]
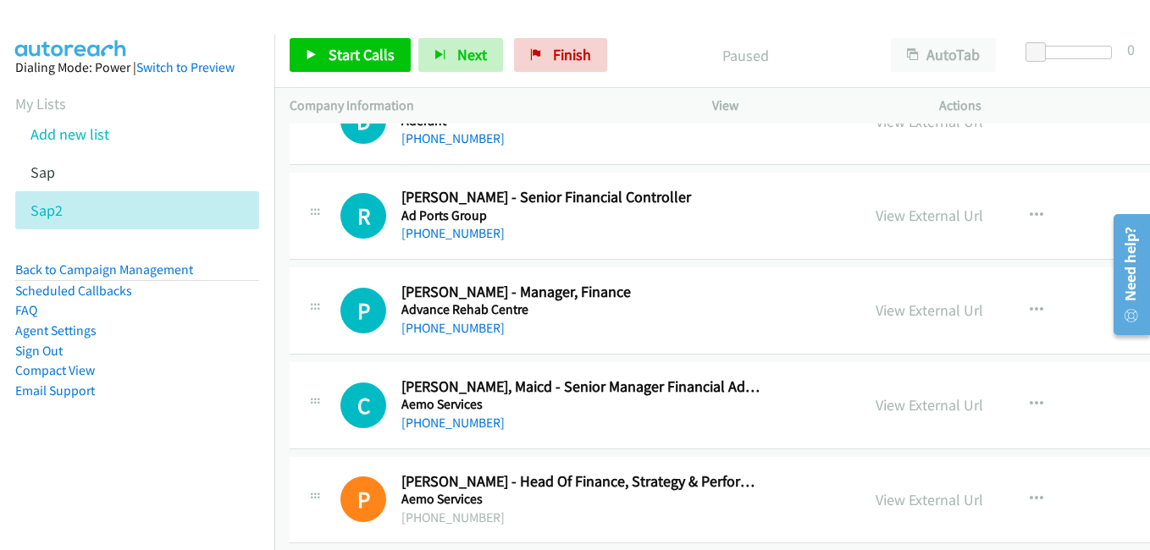
drag, startPoint x: 899, startPoint y: 399, endPoint x: 279, endPoint y: 7, distance: 734.0
click at [899, 399] on link "View External Url" at bounding box center [929, 404] width 108 height 19
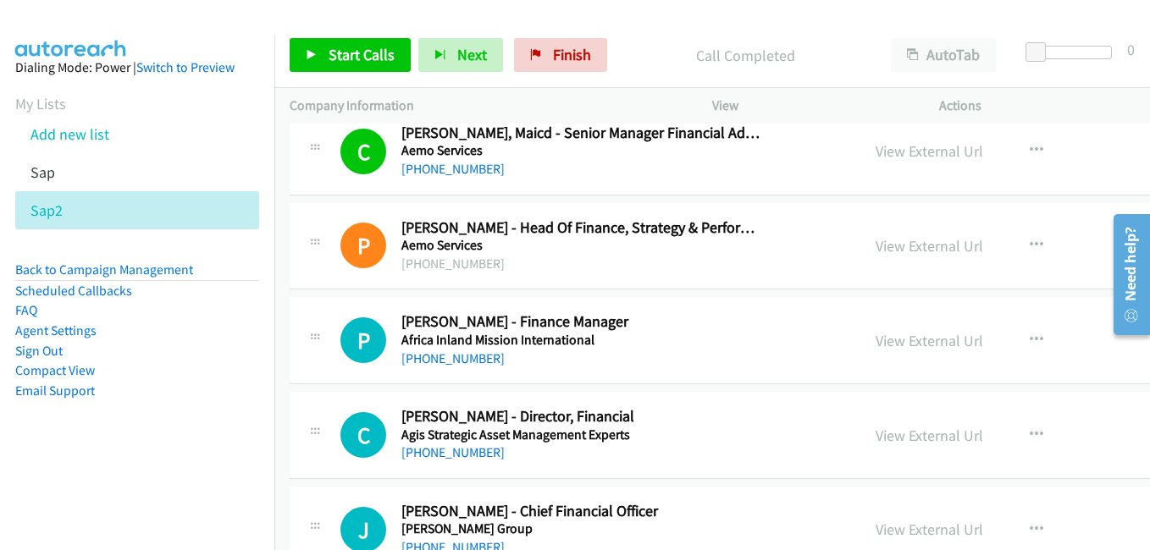
scroll to position [1693, 0]
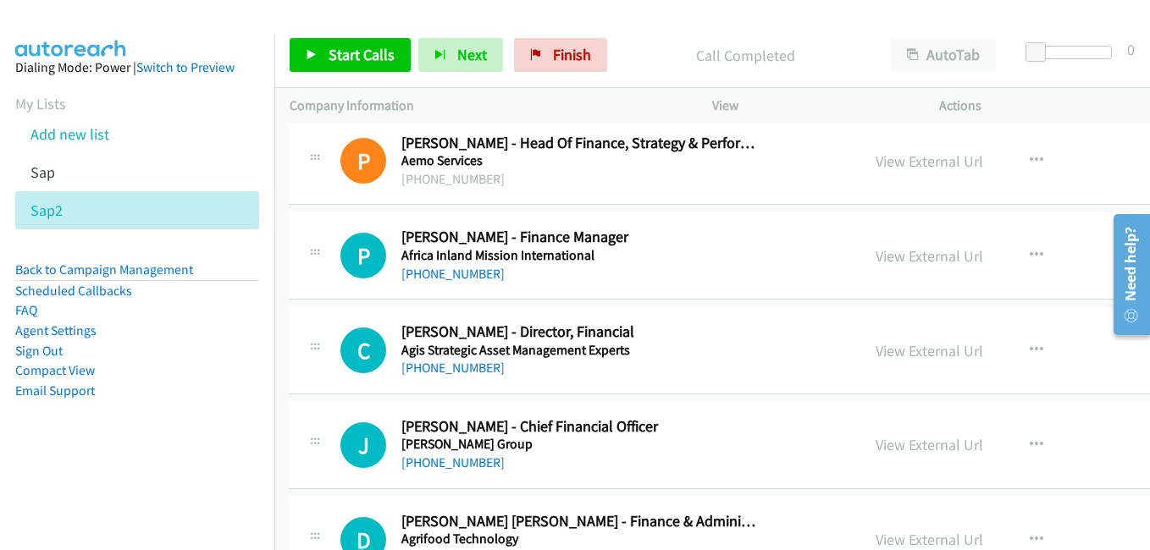
click at [887, 257] on link "View External Url" at bounding box center [929, 255] width 108 height 19
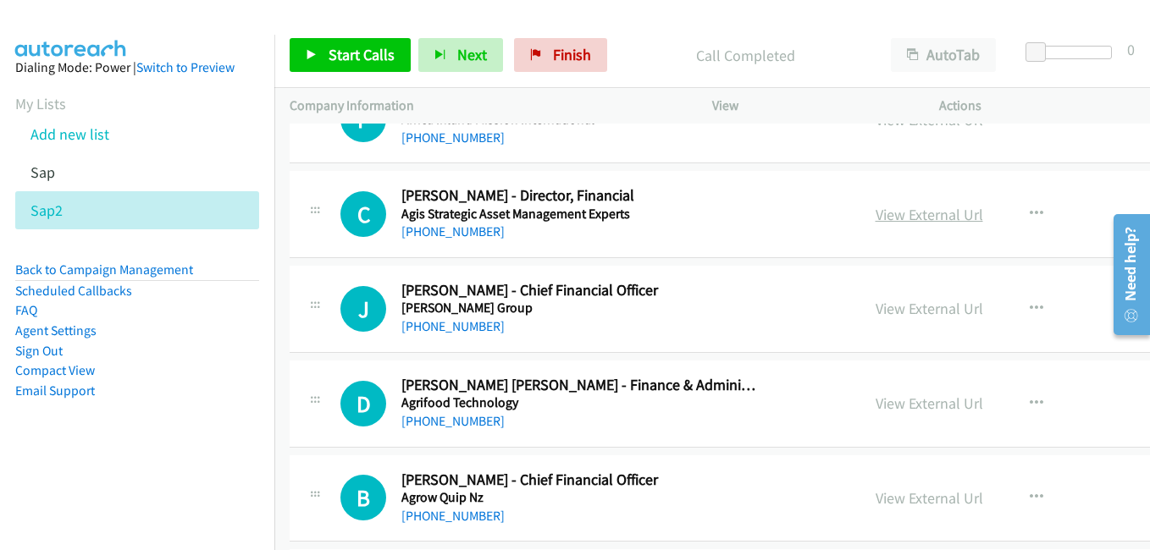
scroll to position [1863, 0]
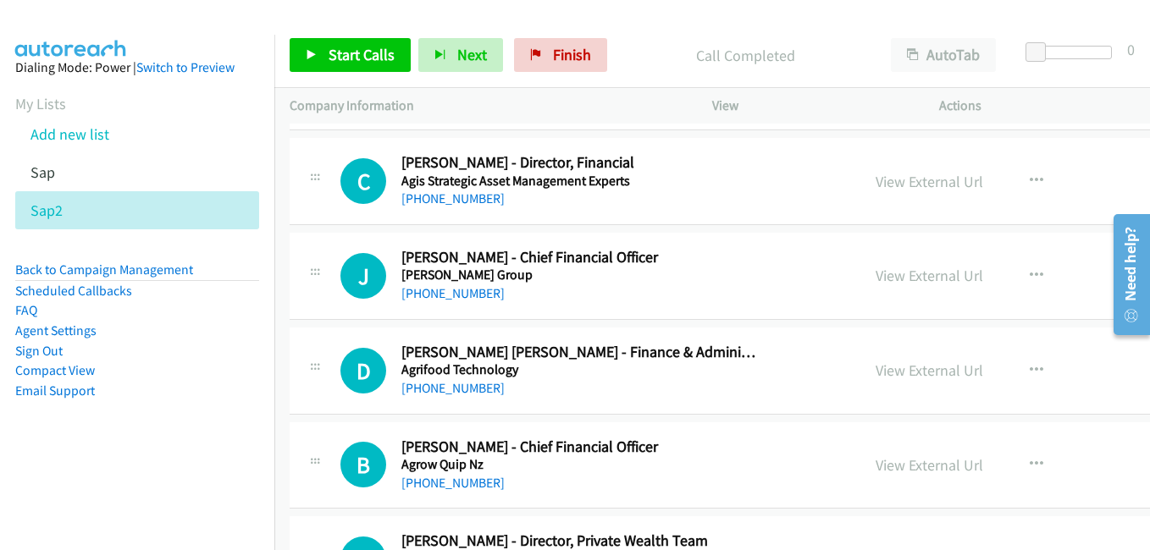
click at [905, 279] on link "View External Url" at bounding box center [929, 275] width 108 height 19
drag, startPoint x: 865, startPoint y: 373, endPoint x: 455, endPoint y: 146, distance: 468.4
click at [875, 373] on link "View External Url" at bounding box center [929, 370] width 108 height 19
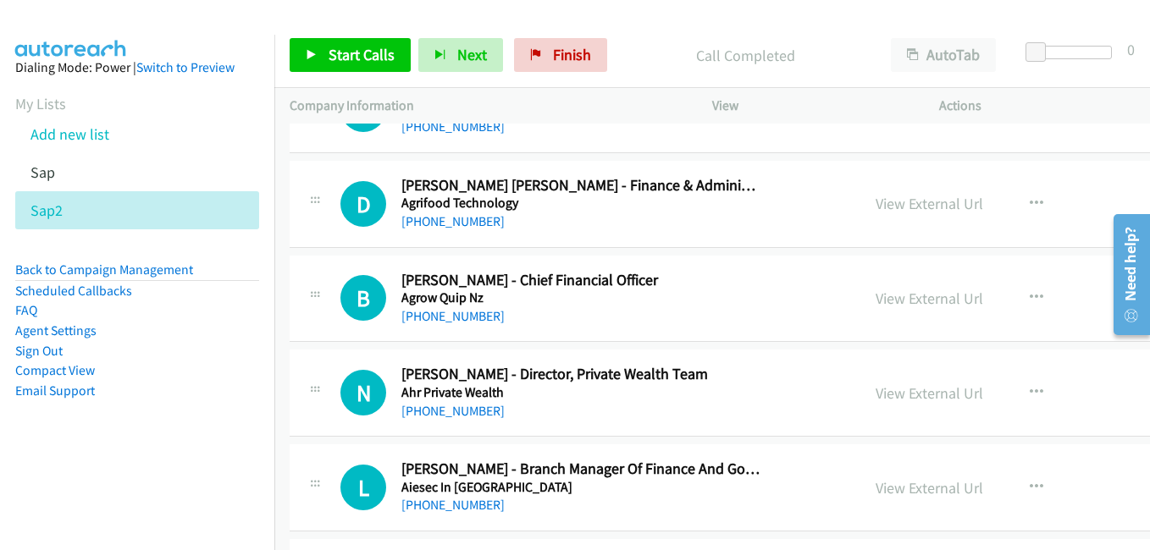
scroll to position [2032, 0]
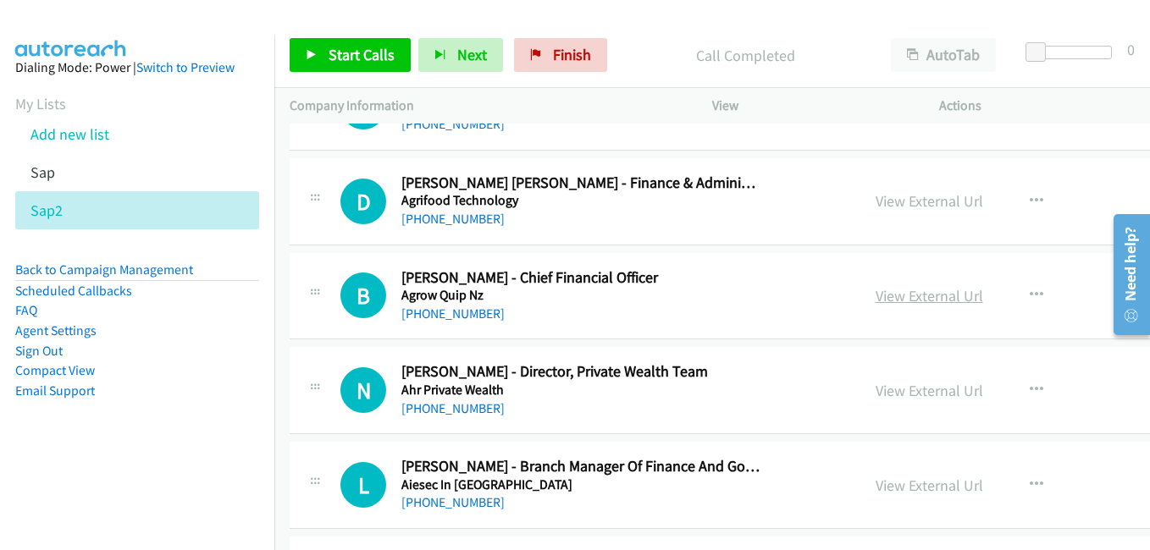
click at [875, 296] on link "View External Url" at bounding box center [929, 295] width 108 height 19
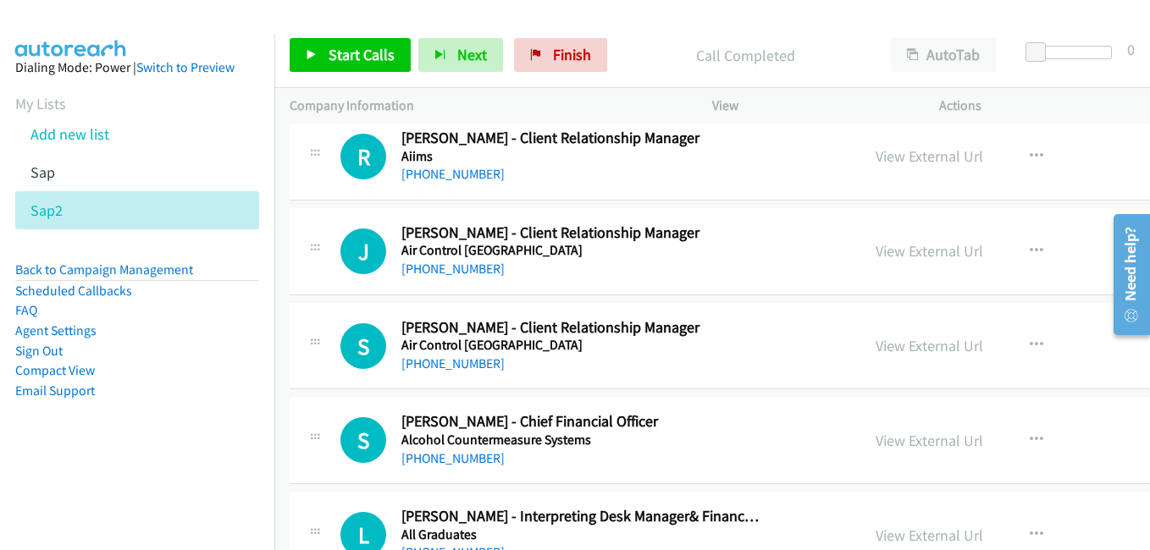
scroll to position [2540, 0]
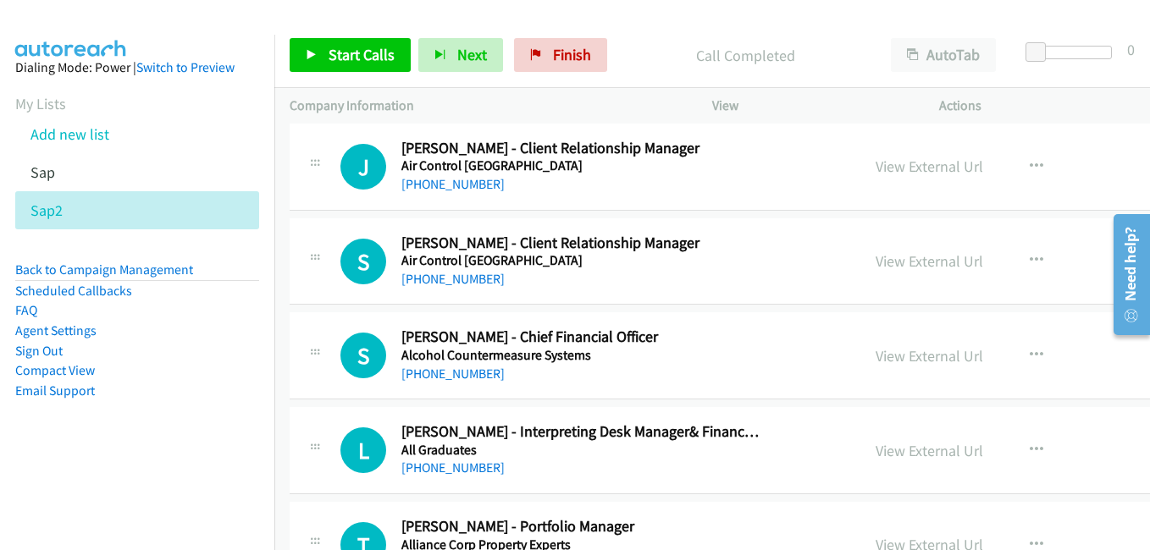
drag, startPoint x: 903, startPoint y: 359, endPoint x: 751, endPoint y: 302, distance: 162.6
click at [903, 359] on link "View External Url" at bounding box center [929, 355] width 108 height 19
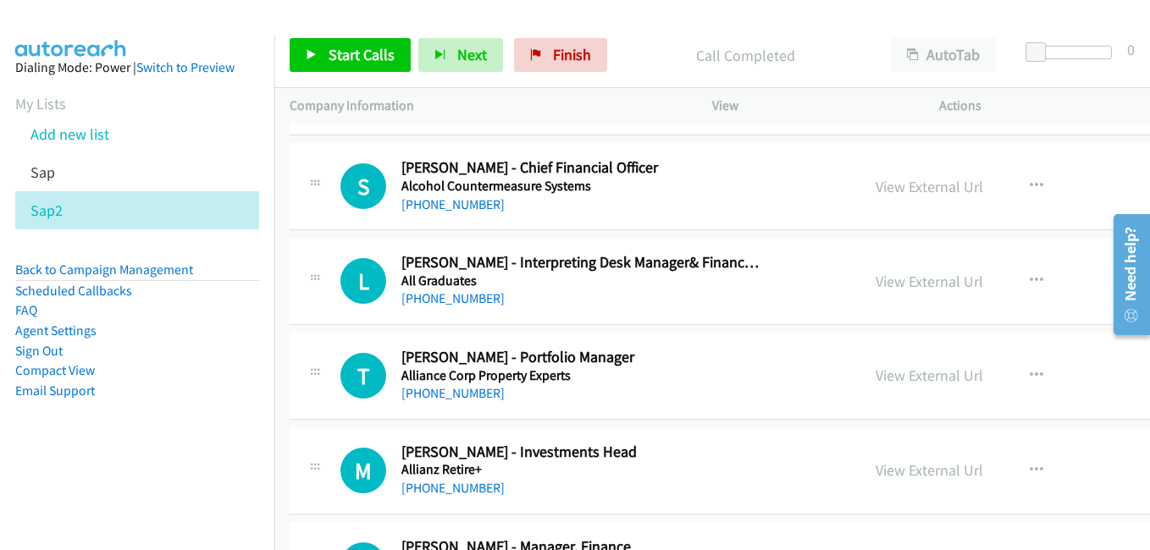
scroll to position [2794, 0]
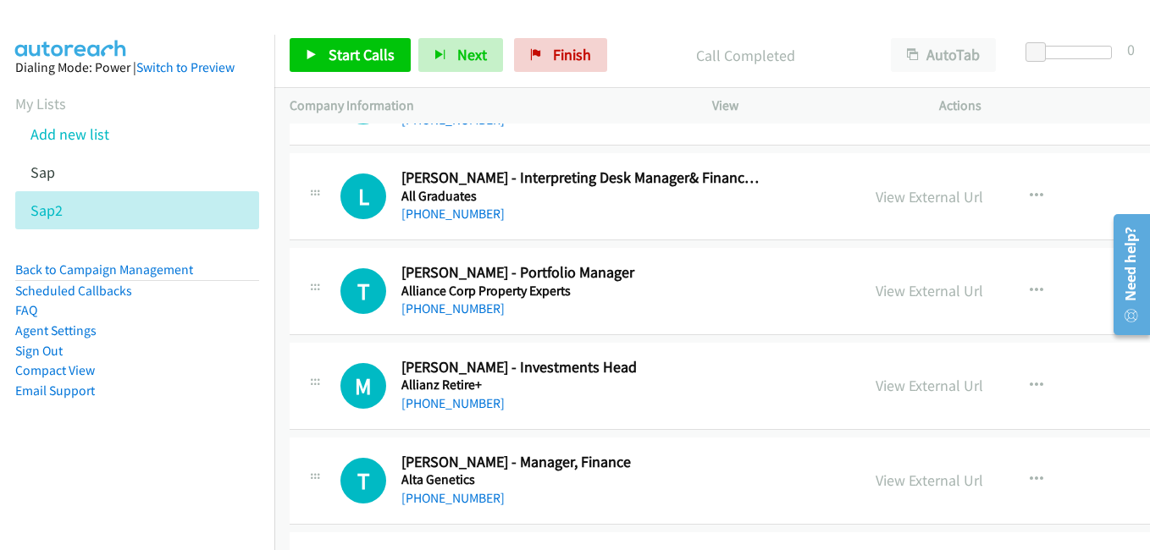
drag, startPoint x: 876, startPoint y: 201, endPoint x: 306, endPoint y: 6, distance: 602.1
click at [876, 201] on link "View External Url" at bounding box center [929, 196] width 108 height 19
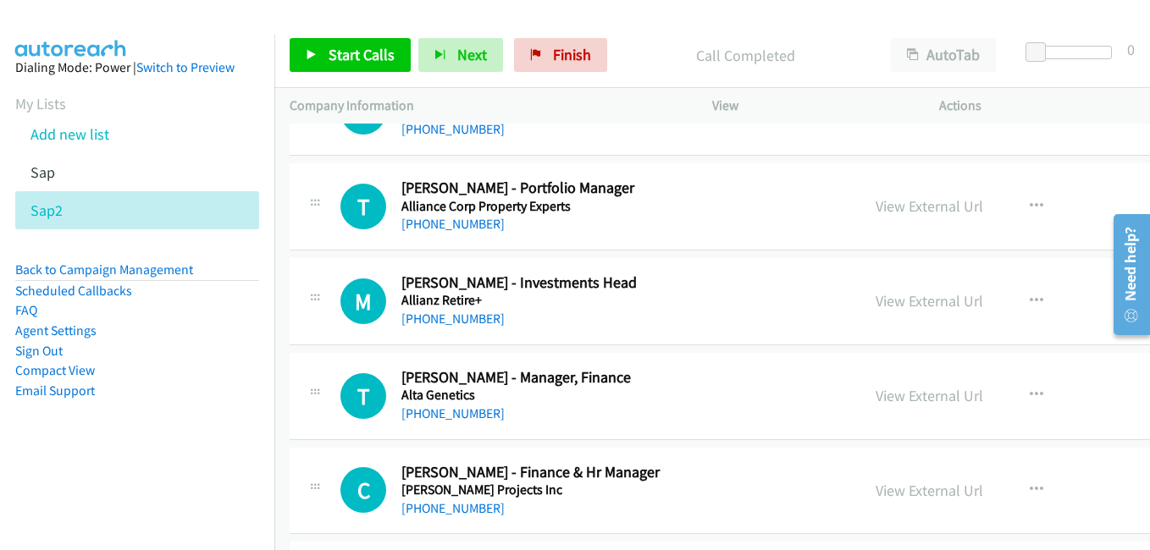
scroll to position [2963, 0]
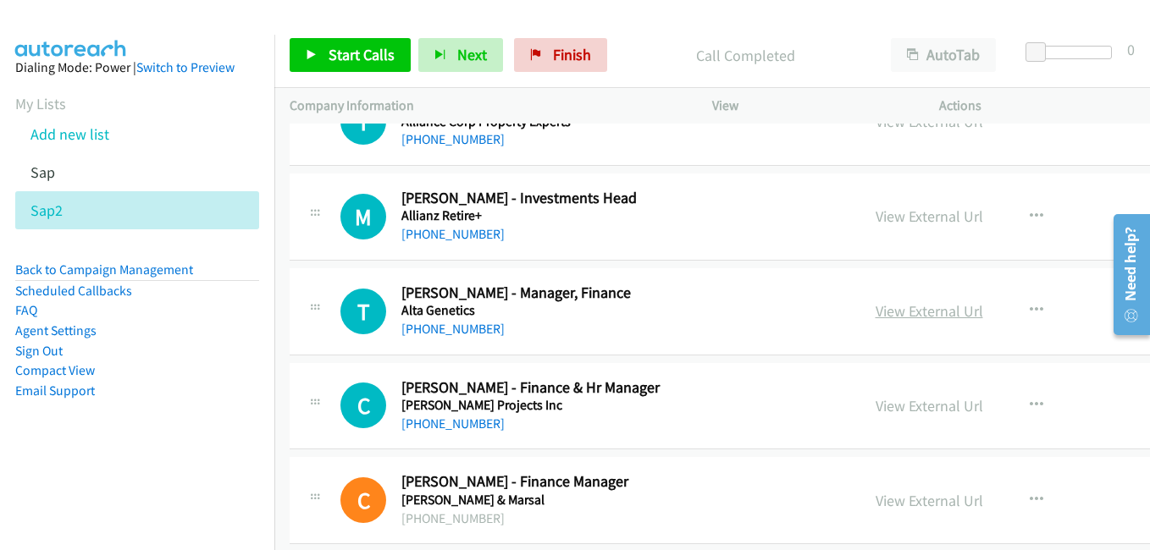
click at [880, 304] on link "View External Url" at bounding box center [929, 310] width 108 height 19
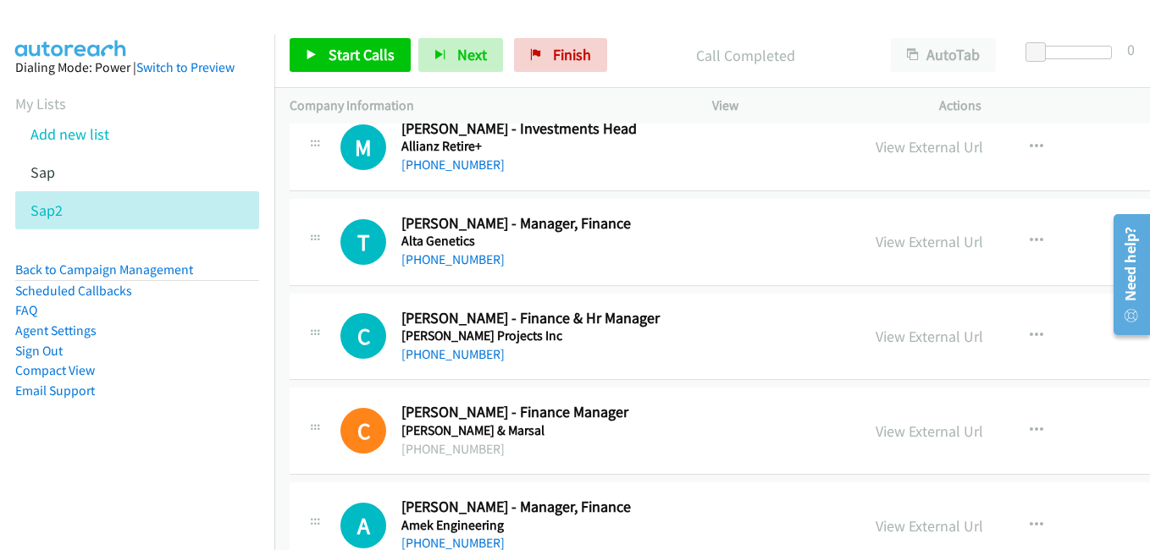
scroll to position [3048, 0]
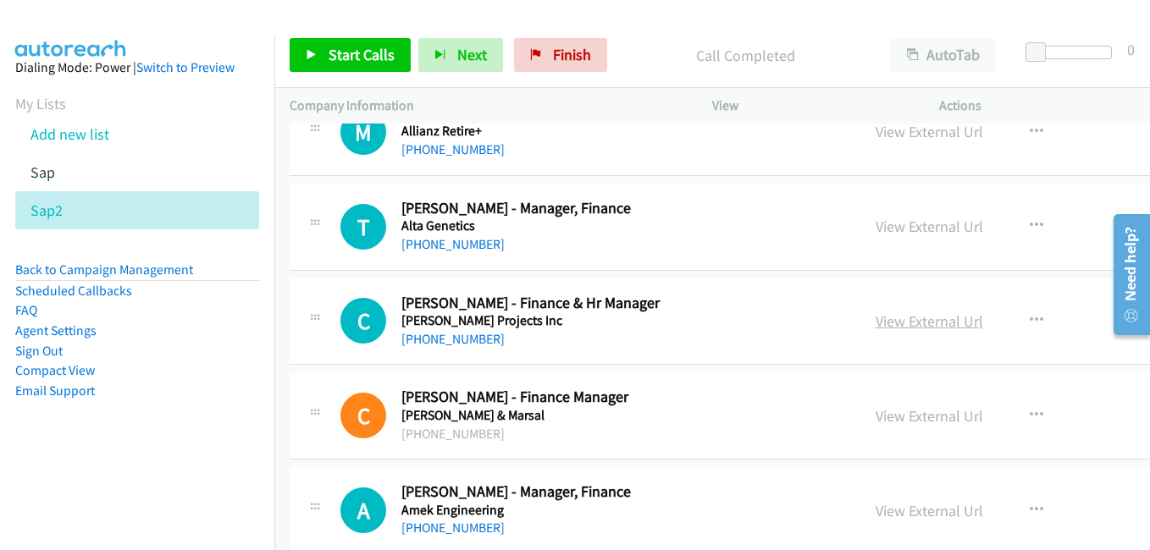
drag, startPoint x: 872, startPoint y: 320, endPoint x: 901, endPoint y: 324, distance: 29.1
click at [875, 320] on link "View External Url" at bounding box center [929, 321] width 108 height 19
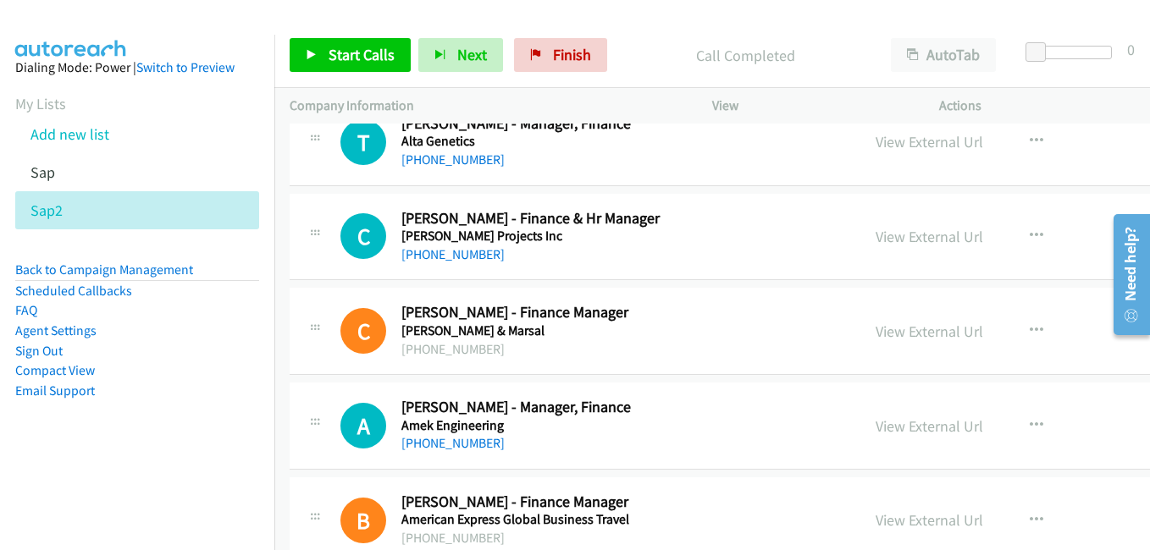
scroll to position [3217, 0]
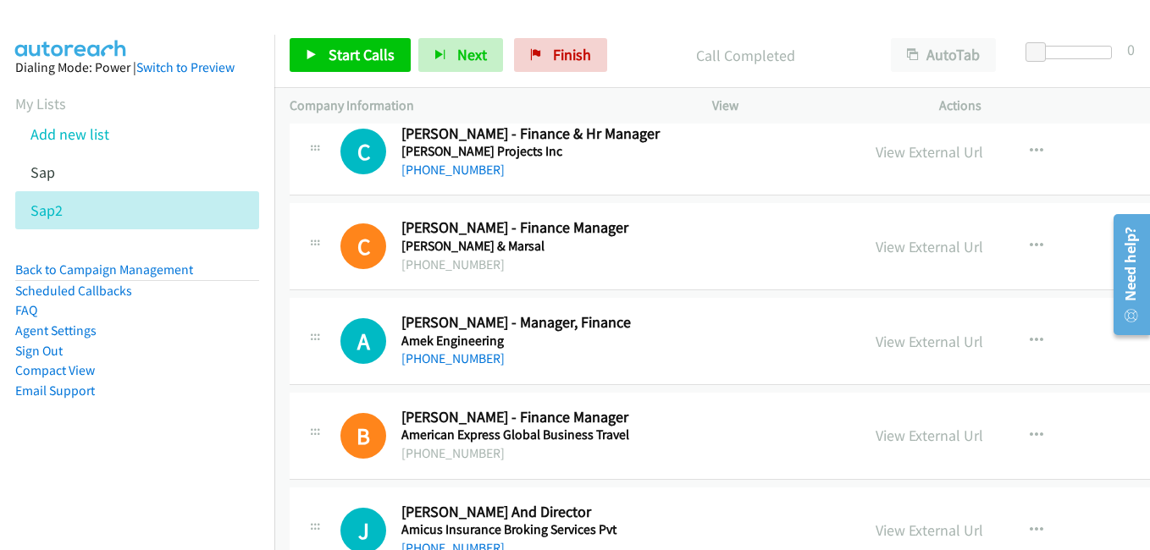
drag, startPoint x: 897, startPoint y: 342, endPoint x: 382, endPoint y: 114, distance: 563.6
click at [897, 342] on link "View External Url" at bounding box center [929, 341] width 108 height 19
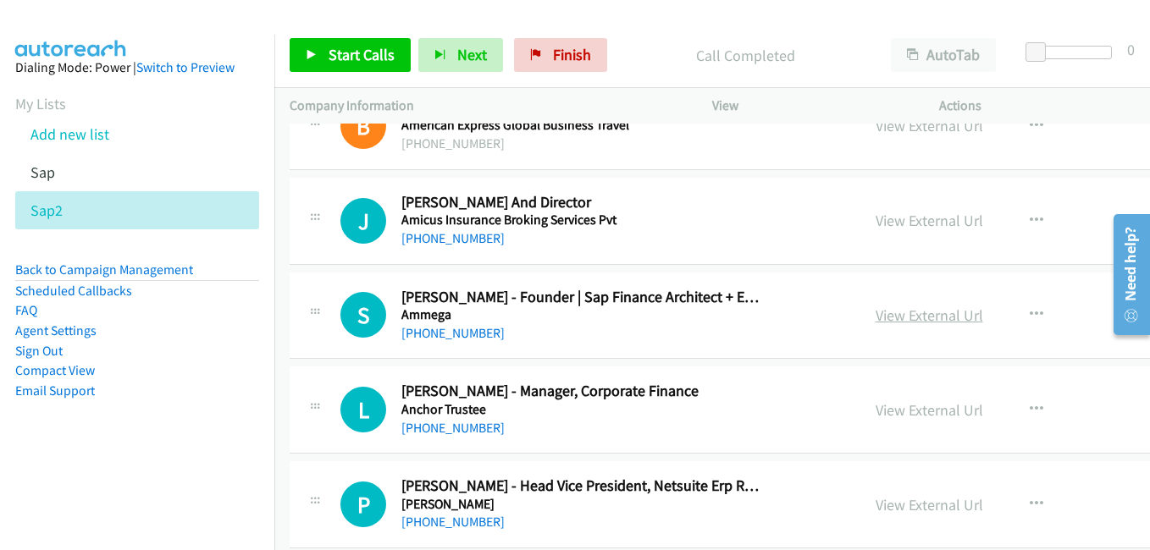
scroll to position [3556, 0]
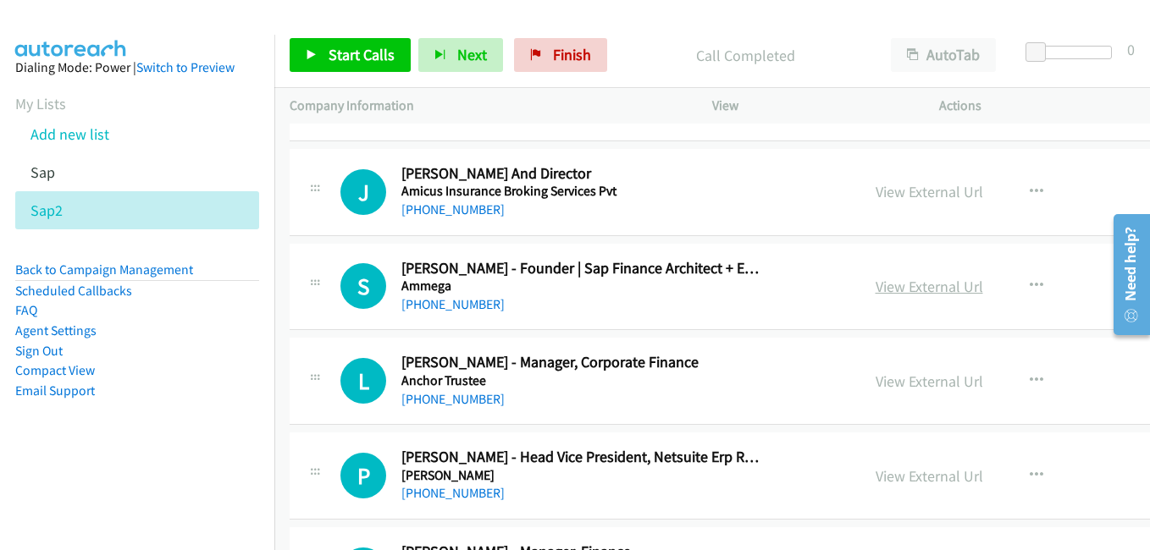
click at [914, 291] on link "View External Url" at bounding box center [929, 286] width 108 height 19
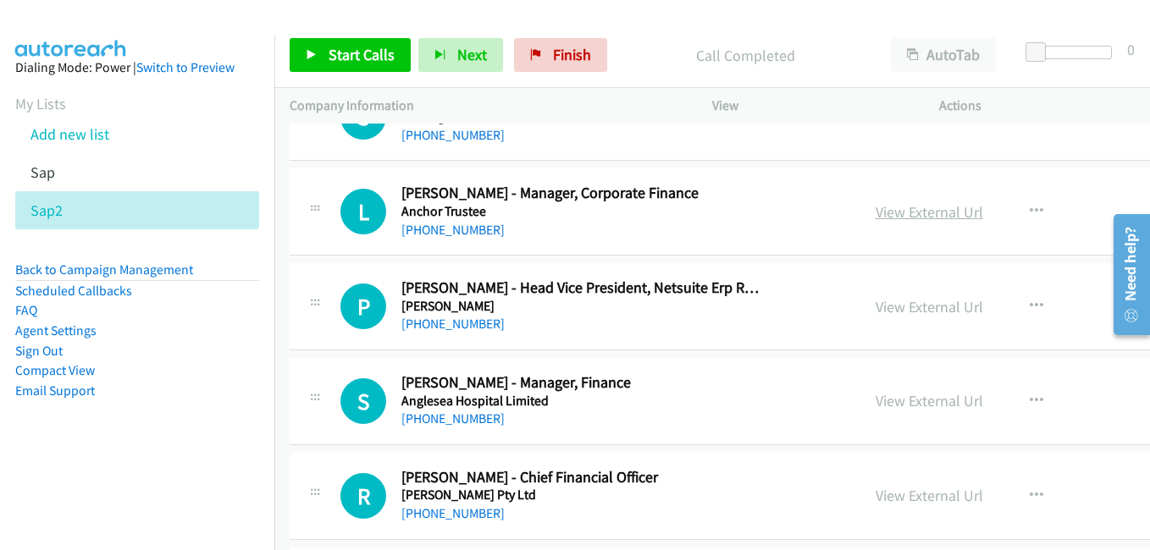
click at [901, 218] on link "View External Url" at bounding box center [929, 211] width 108 height 19
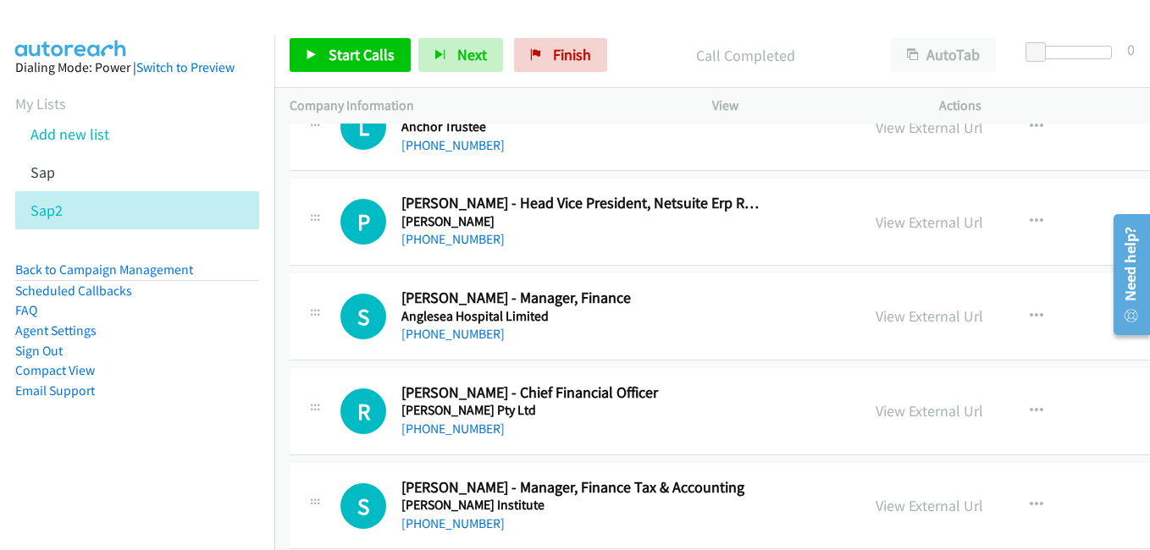
drag, startPoint x: 876, startPoint y: 323, endPoint x: 593, endPoint y: 157, distance: 327.9
click at [876, 323] on link "View External Url" at bounding box center [929, 315] width 108 height 19
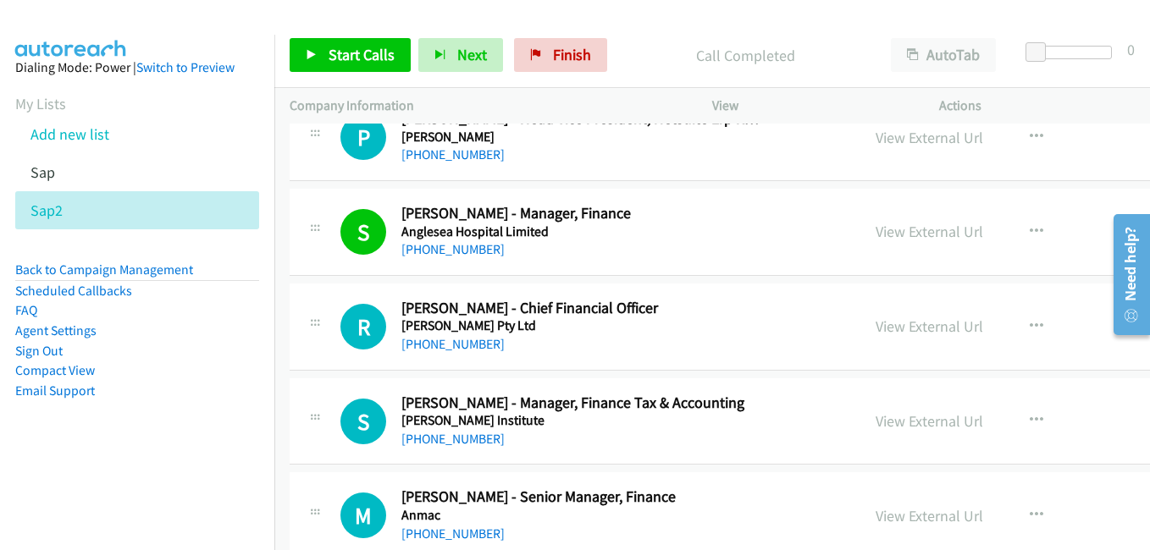
drag, startPoint x: 869, startPoint y: 321, endPoint x: 751, endPoint y: 296, distance: 120.2
click at [875, 321] on link "View External Url" at bounding box center [929, 326] width 108 height 19
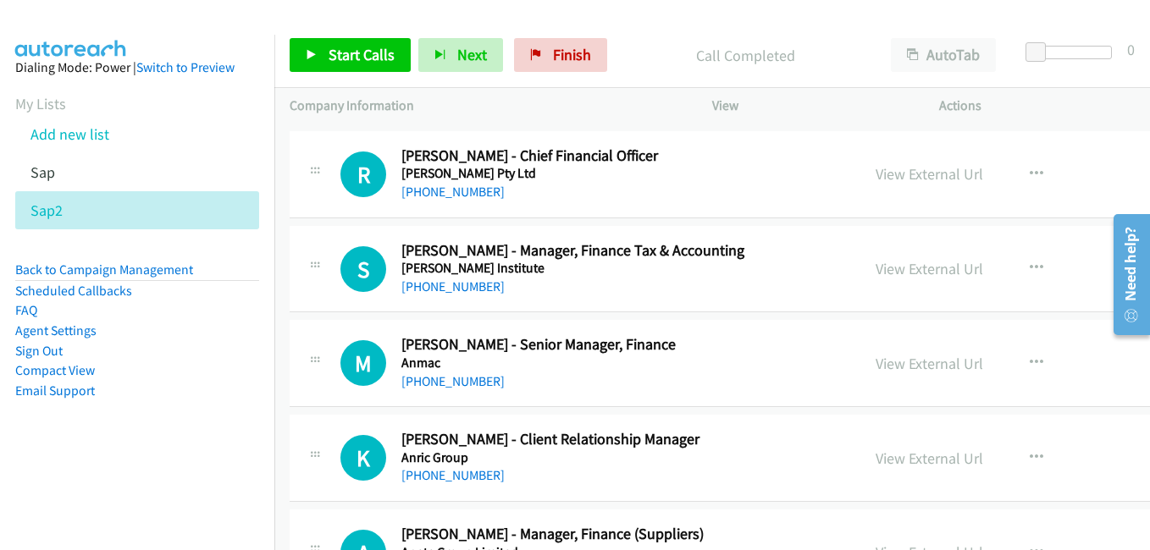
scroll to position [4064, 0]
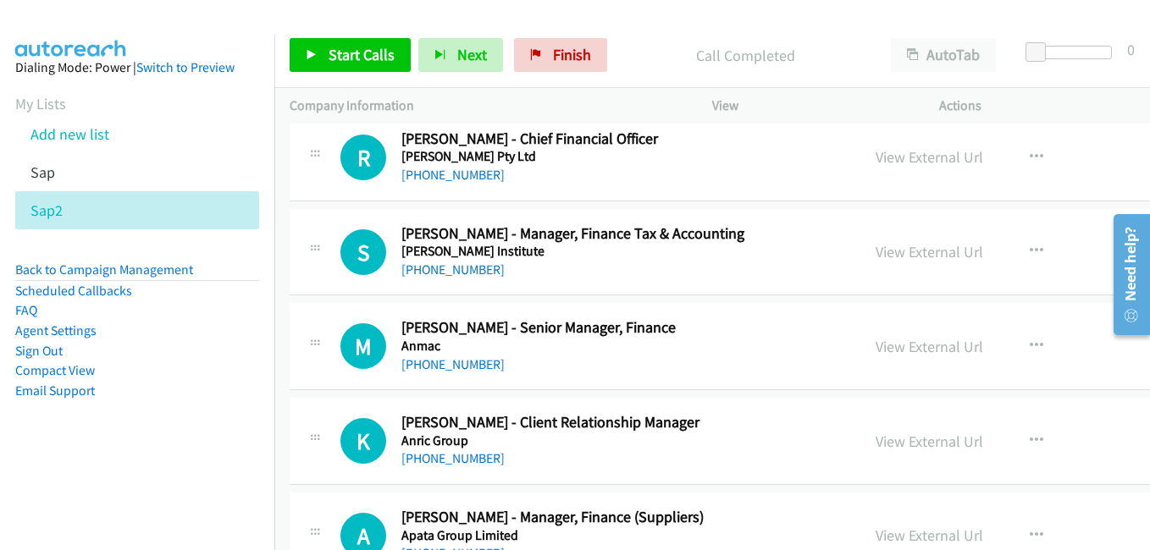
drag, startPoint x: 891, startPoint y: 258, endPoint x: 317, endPoint y: 14, distance: 624.0
click at [891, 258] on link "View External Url" at bounding box center [929, 251] width 108 height 19
click at [902, 349] on link "View External Url" at bounding box center [929, 346] width 108 height 19
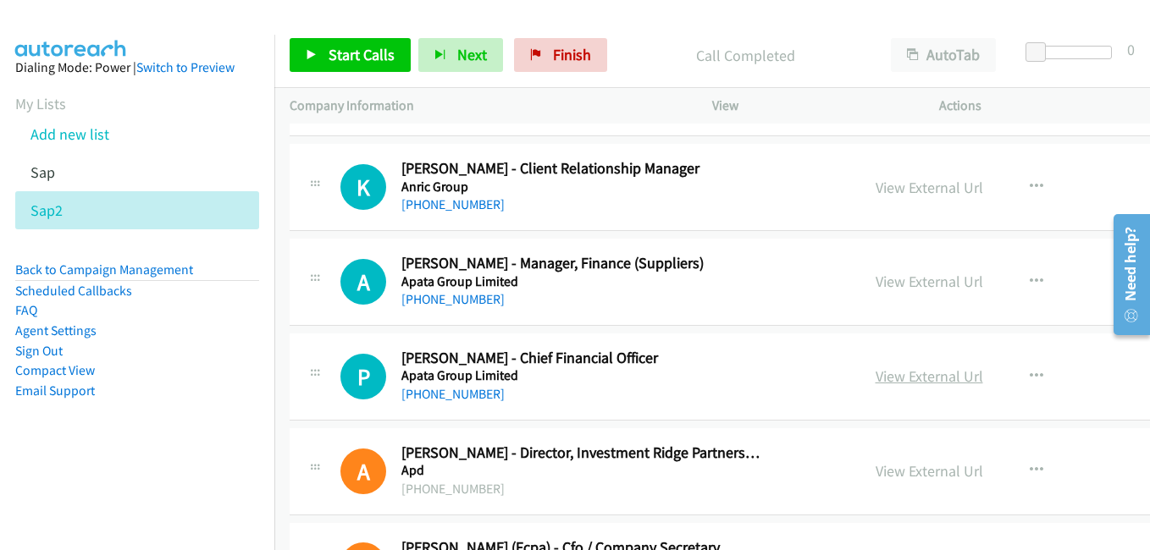
scroll to position [4402, 0]
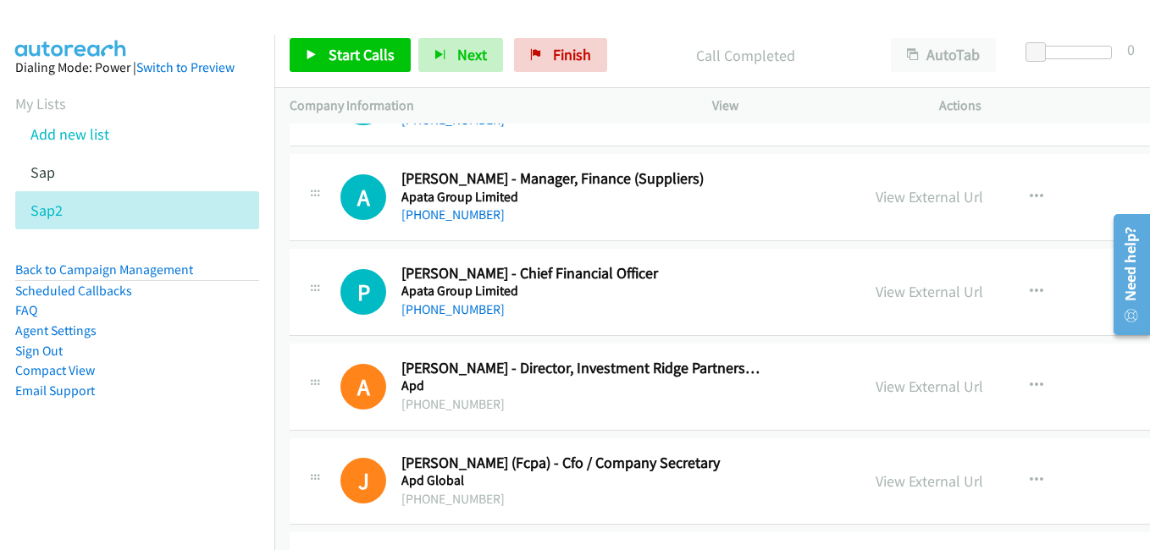
click at [875, 299] on link "View External Url" at bounding box center [929, 291] width 108 height 19
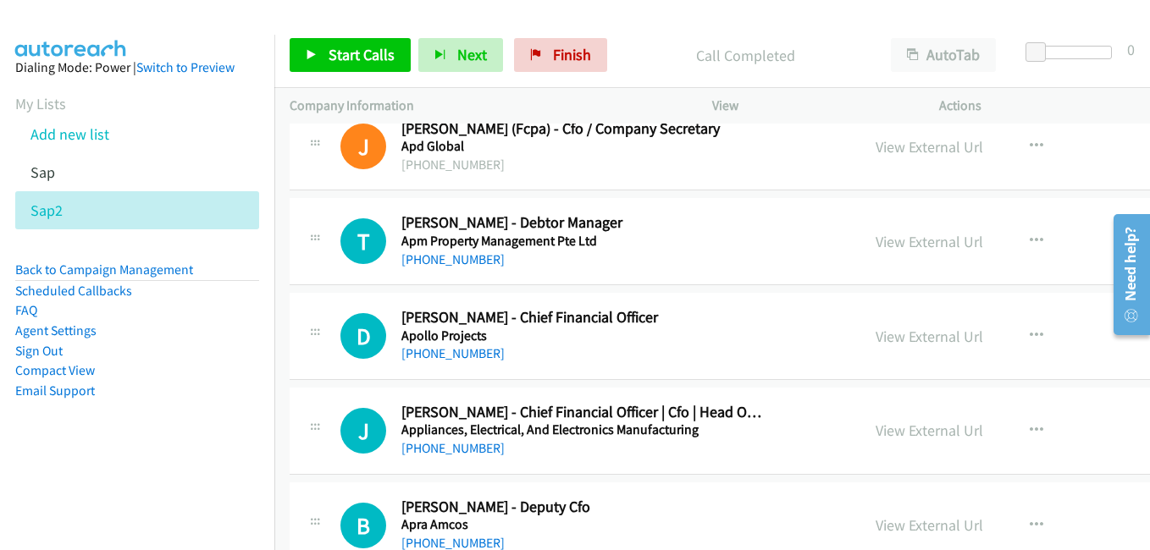
scroll to position [4741, 0]
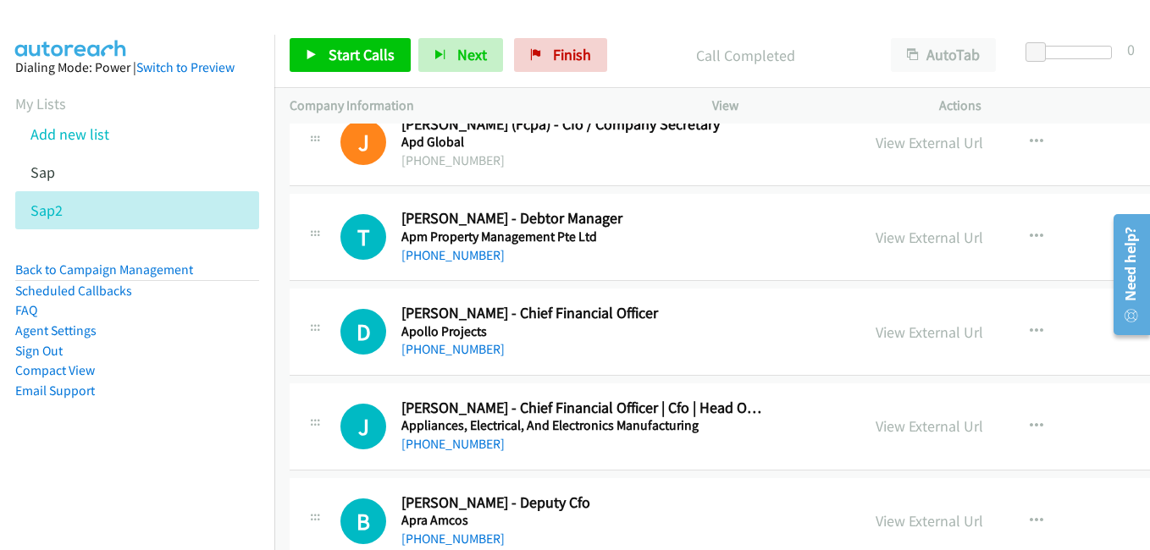
drag, startPoint x: 877, startPoint y: 240, endPoint x: 492, endPoint y: 146, distance: 396.5
click at [877, 240] on link "View External Url" at bounding box center [929, 237] width 108 height 19
drag, startPoint x: 893, startPoint y: 329, endPoint x: 452, endPoint y: 27, distance: 534.7
click at [893, 329] on link "View External Url" at bounding box center [929, 332] width 108 height 19
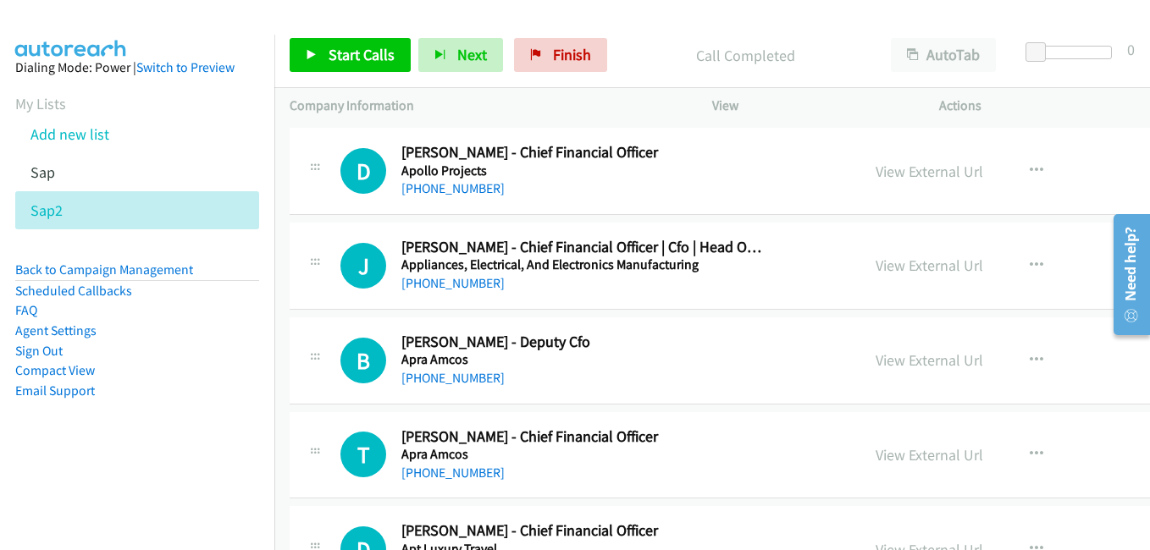
scroll to position [4910, 0]
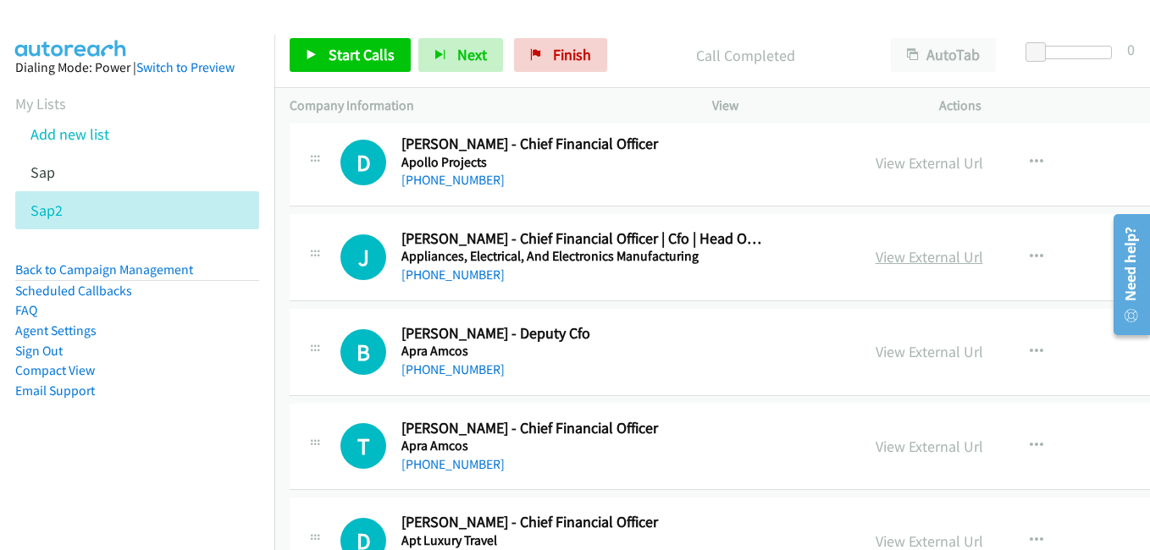
drag, startPoint x: 886, startPoint y: 260, endPoint x: 906, endPoint y: 262, distance: 20.5
drag, startPoint x: 879, startPoint y: 257, endPoint x: 864, endPoint y: 236, distance: 26.1
click at [879, 257] on link "View External Url" at bounding box center [929, 256] width 108 height 19
drag, startPoint x: 896, startPoint y: 355, endPoint x: 163, endPoint y: 50, distance: 794.0
click at [896, 355] on link "View External Url" at bounding box center [929, 351] width 108 height 19
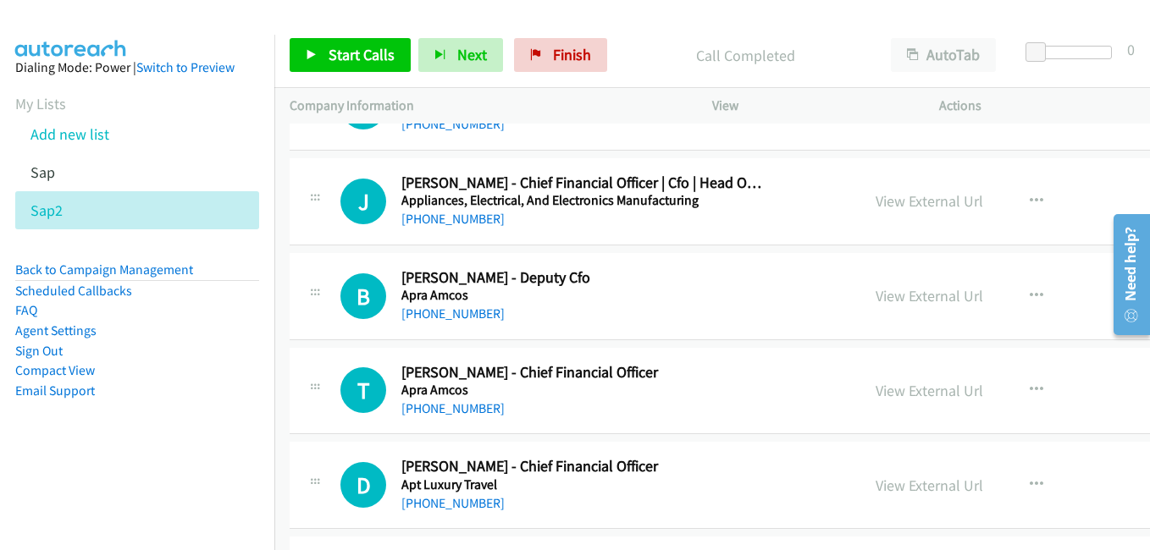
scroll to position [5080, 0]
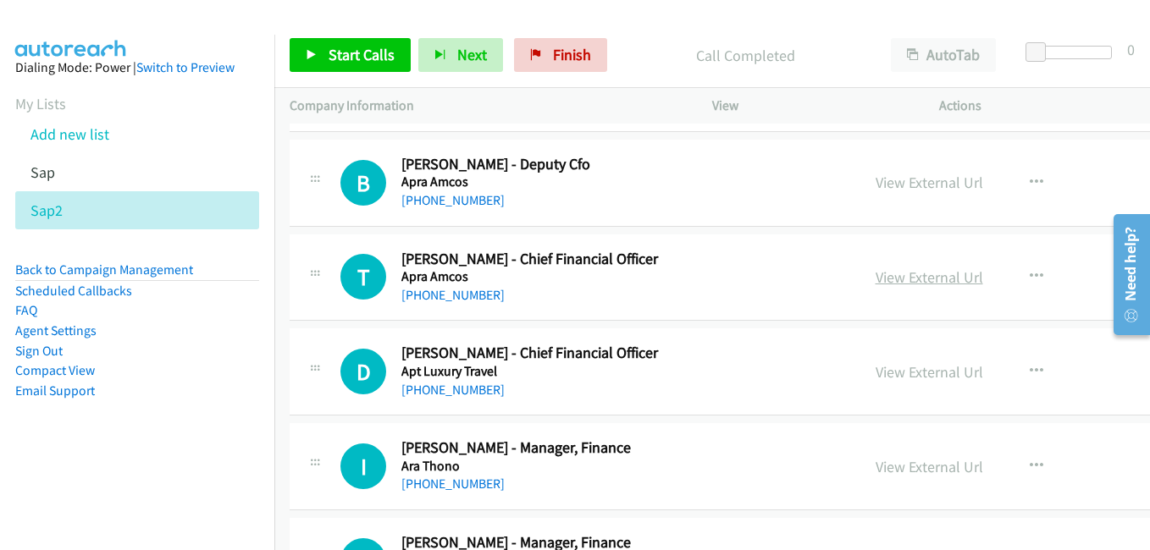
click at [883, 280] on link "View External Url" at bounding box center [929, 277] width 108 height 19
drag, startPoint x: 880, startPoint y: 380, endPoint x: 262, endPoint y: 7, distance: 722.0
click at [880, 380] on link "View External Url" at bounding box center [929, 371] width 108 height 19
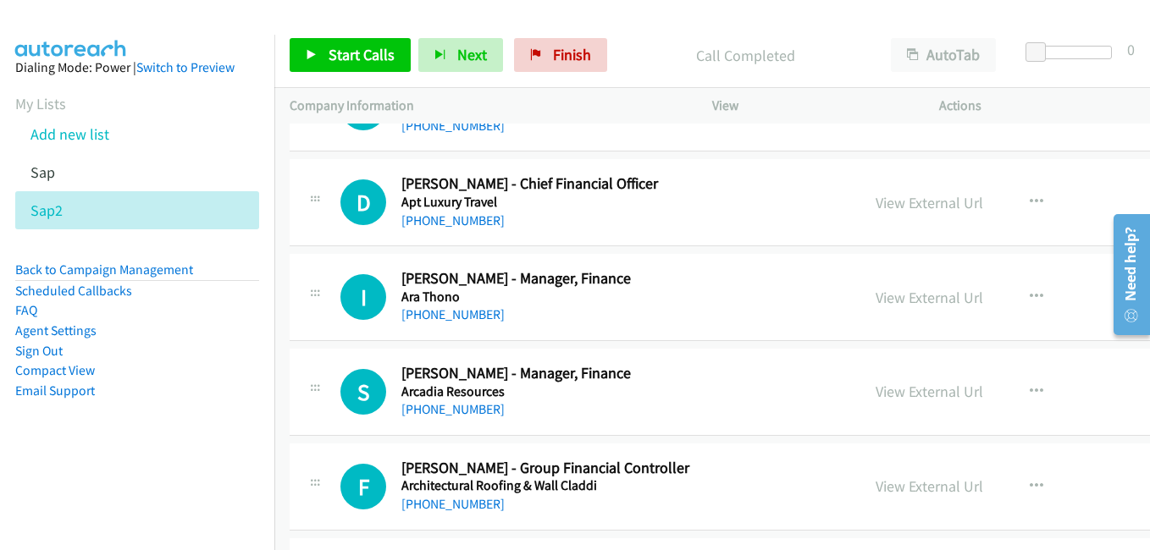
click at [875, 294] on link "View External Url" at bounding box center [929, 297] width 108 height 19
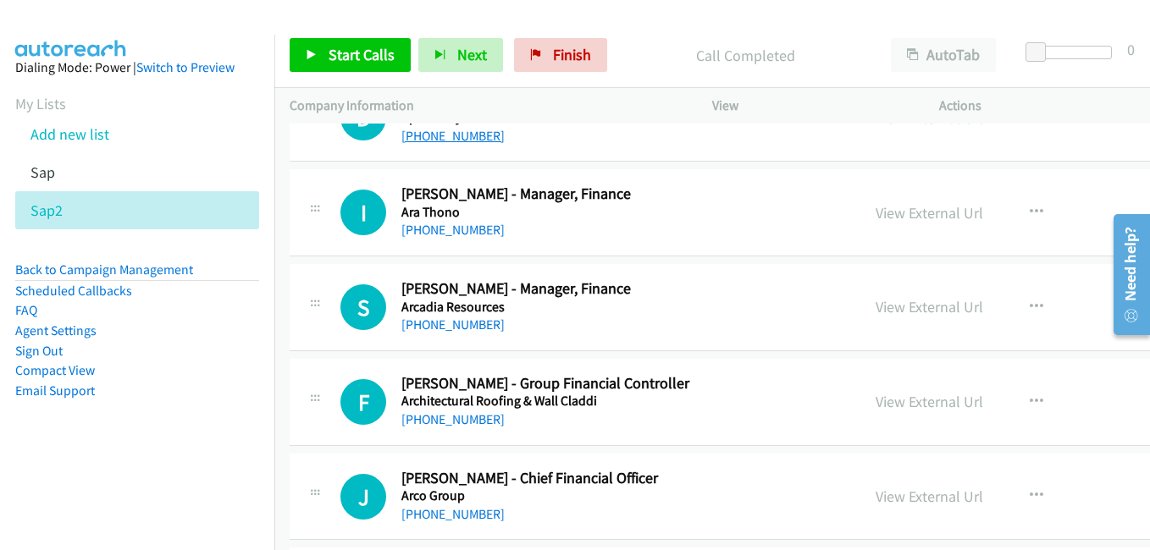
drag, startPoint x: 893, startPoint y: 312, endPoint x: 430, endPoint y: 130, distance: 497.6
click at [893, 312] on link "View External Url" at bounding box center [929, 306] width 108 height 19
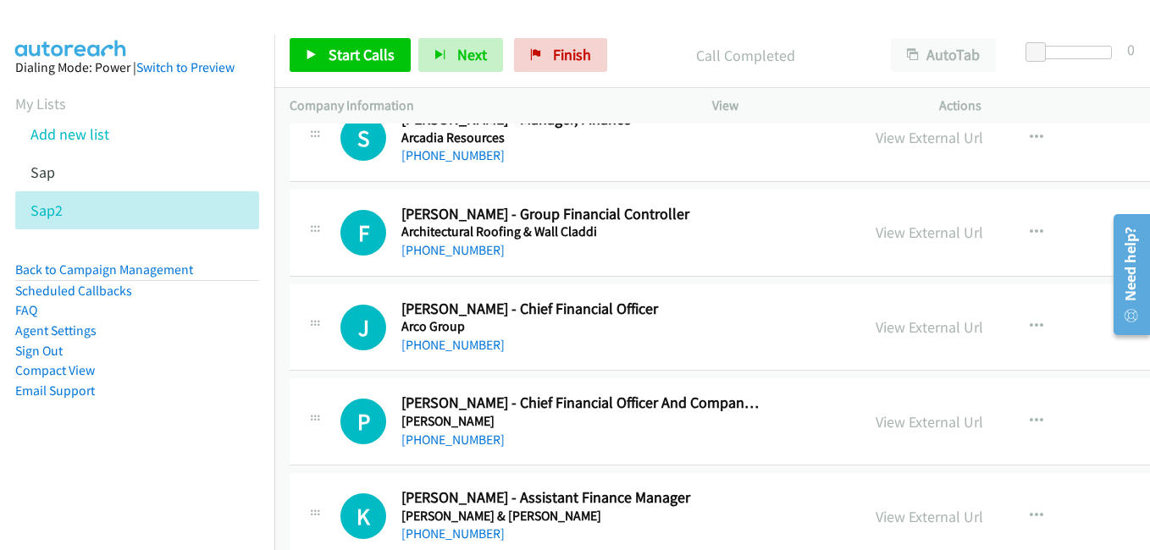
click at [891, 234] on link "View External Url" at bounding box center [929, 232] width 108 height 19
click at [875, 324] on link "View External Url" at bounding box center [929, 326] width 108 height 19
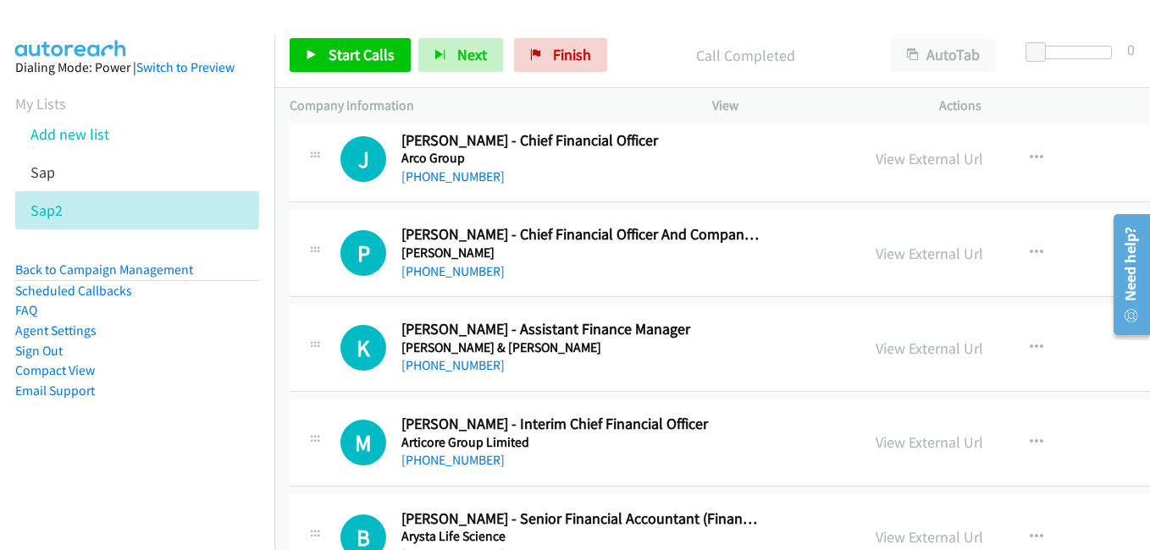
scroll to position [5672, 0]
drag, startPoint x: 892, startPoint y: 258, endPoint x: 770, endPoint y: 236, distance: 124.7
click at [892, 258] on link "View External Url" at bounding box center [929, 252] width 108 height 19
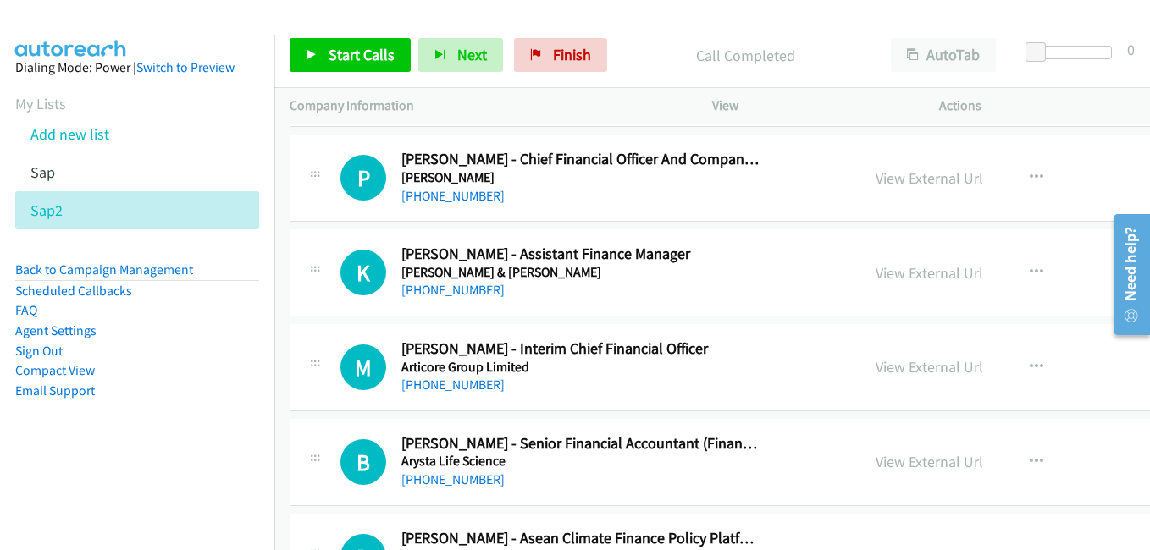
scroll to position [5757, 0]
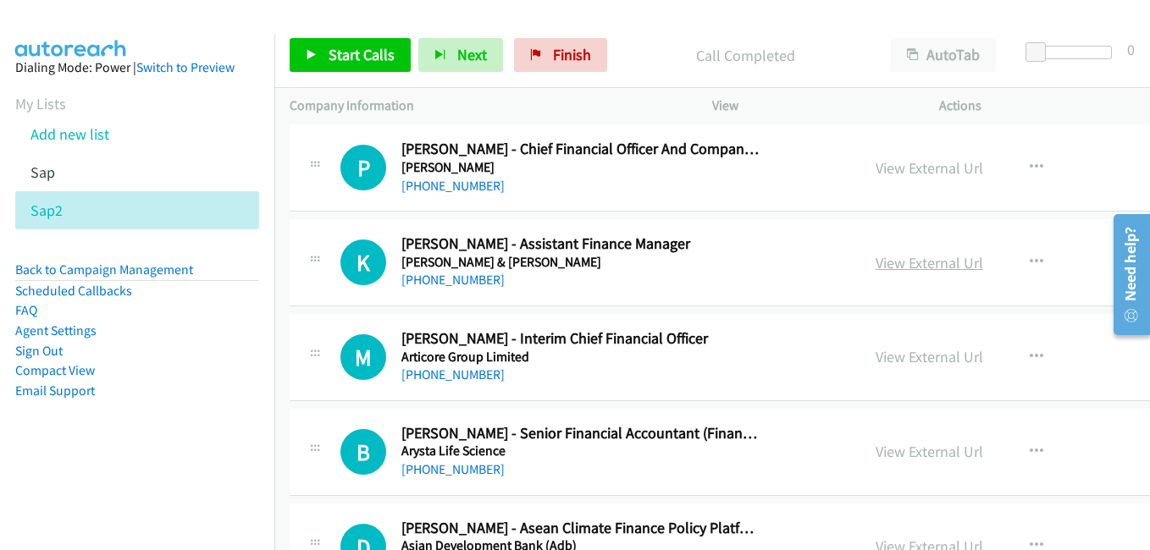
click at [902, 264] on link "View External Url" at bounding box center [929, 262] width 108 height 19
